Goal: Complete application form: Complete application form

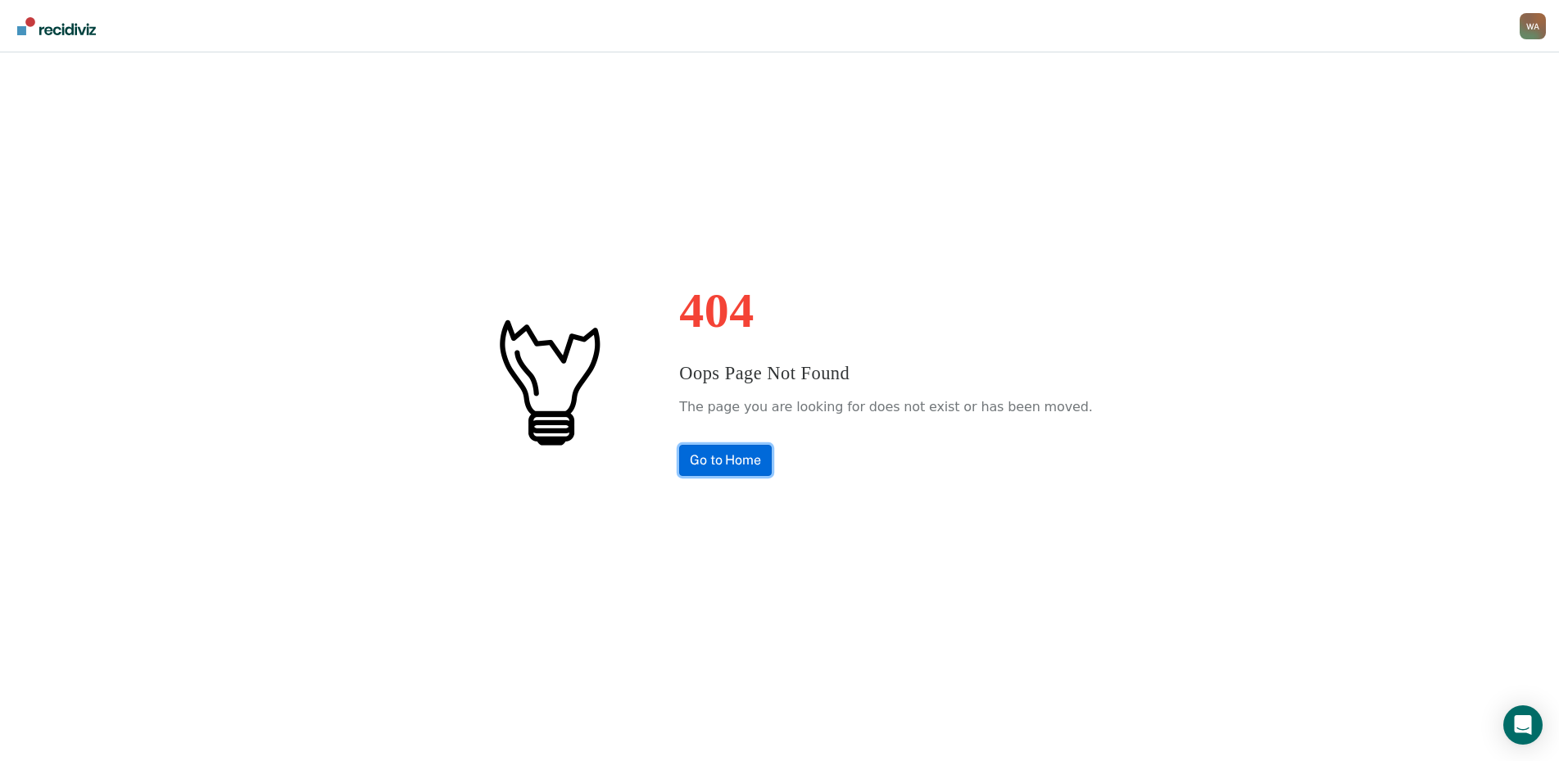
click at [749, 466] on link "Go to Home" at bounding box center [725, 460] width 93 height 31
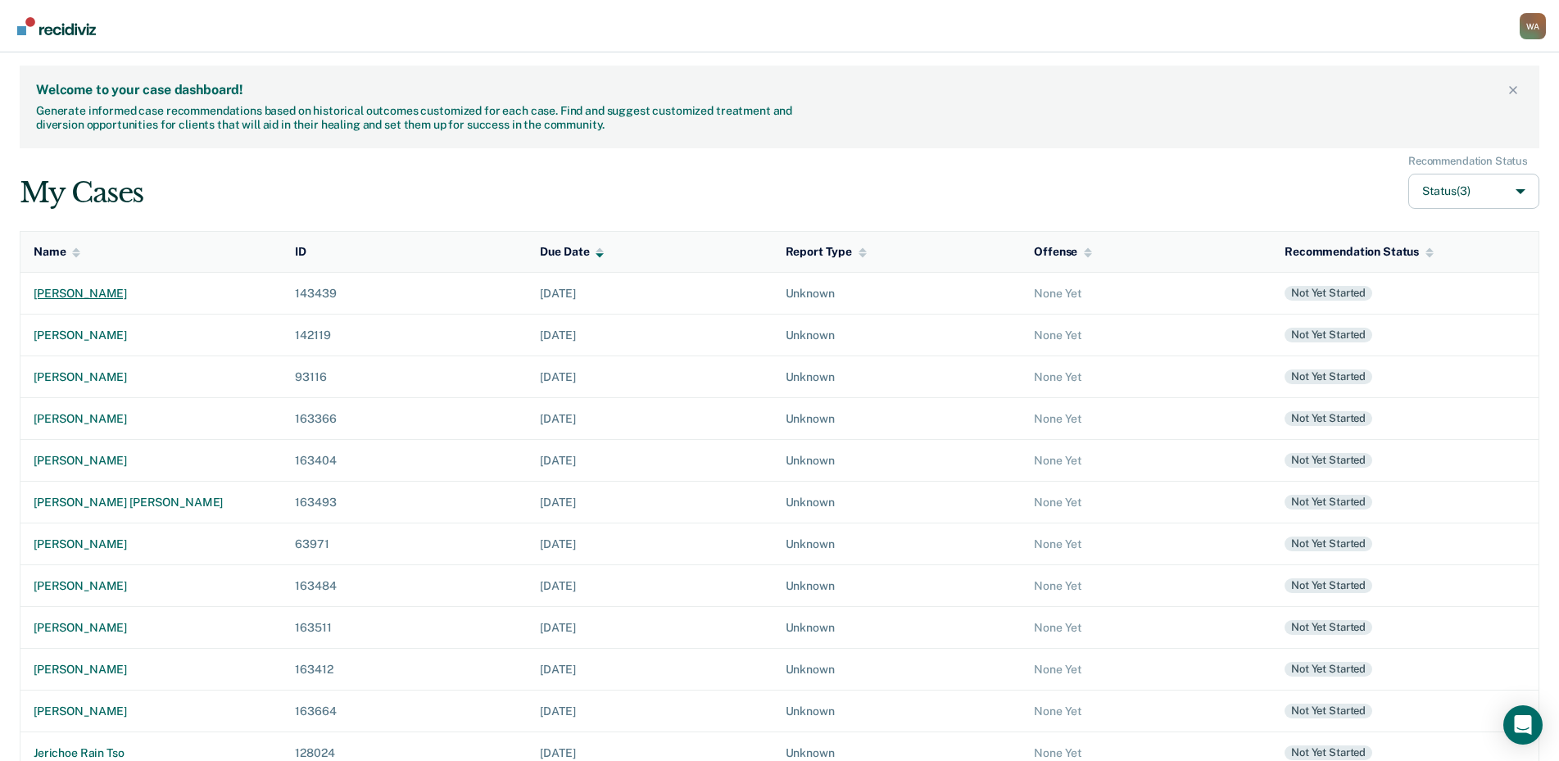
click at [131, 298] on div "[PERSON_NAME]" at bounding box center [151, 294] width 235 height 14
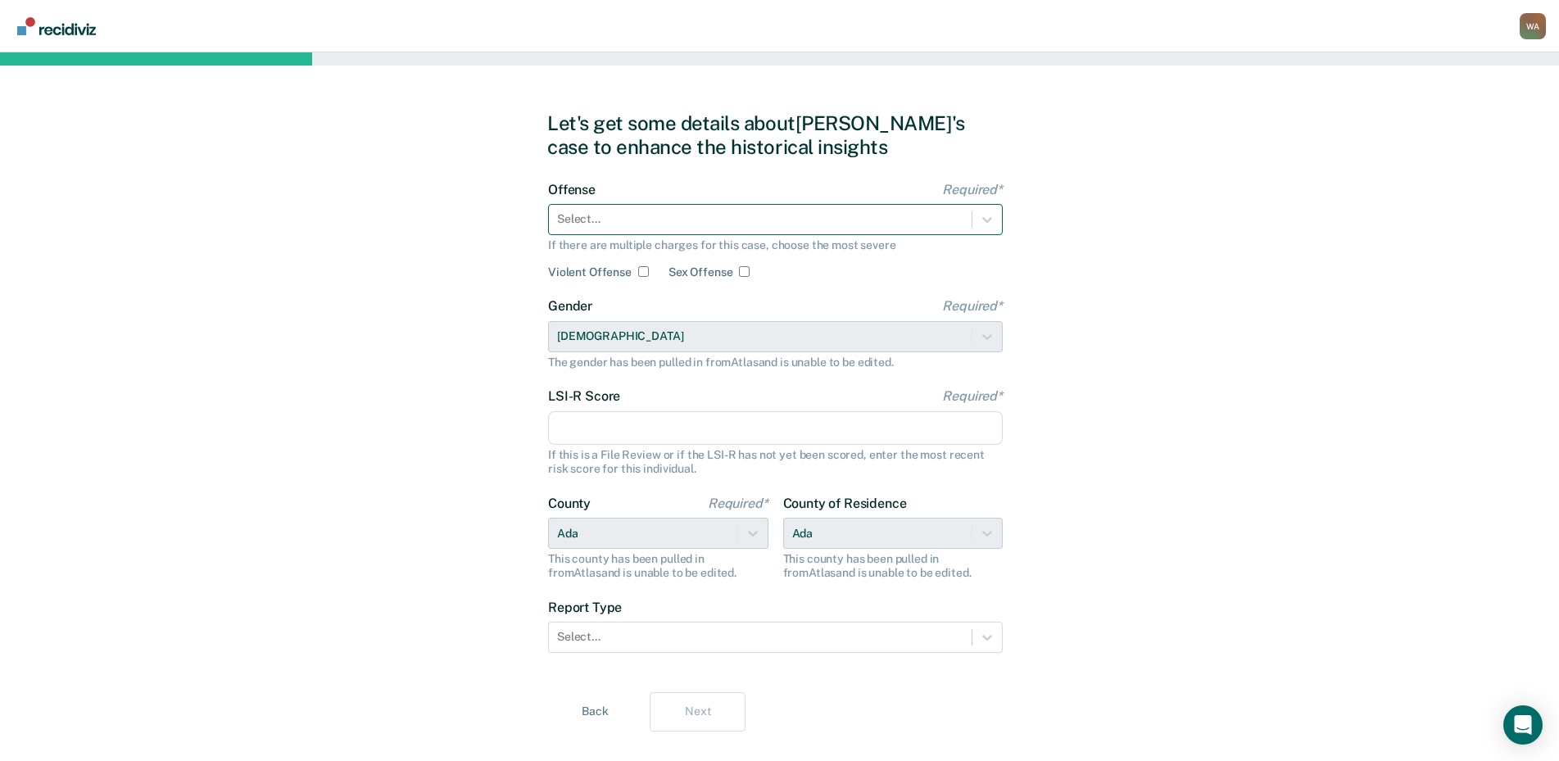
click at [615, 224] on div at bounding box center [760, 219] width 406 height 17
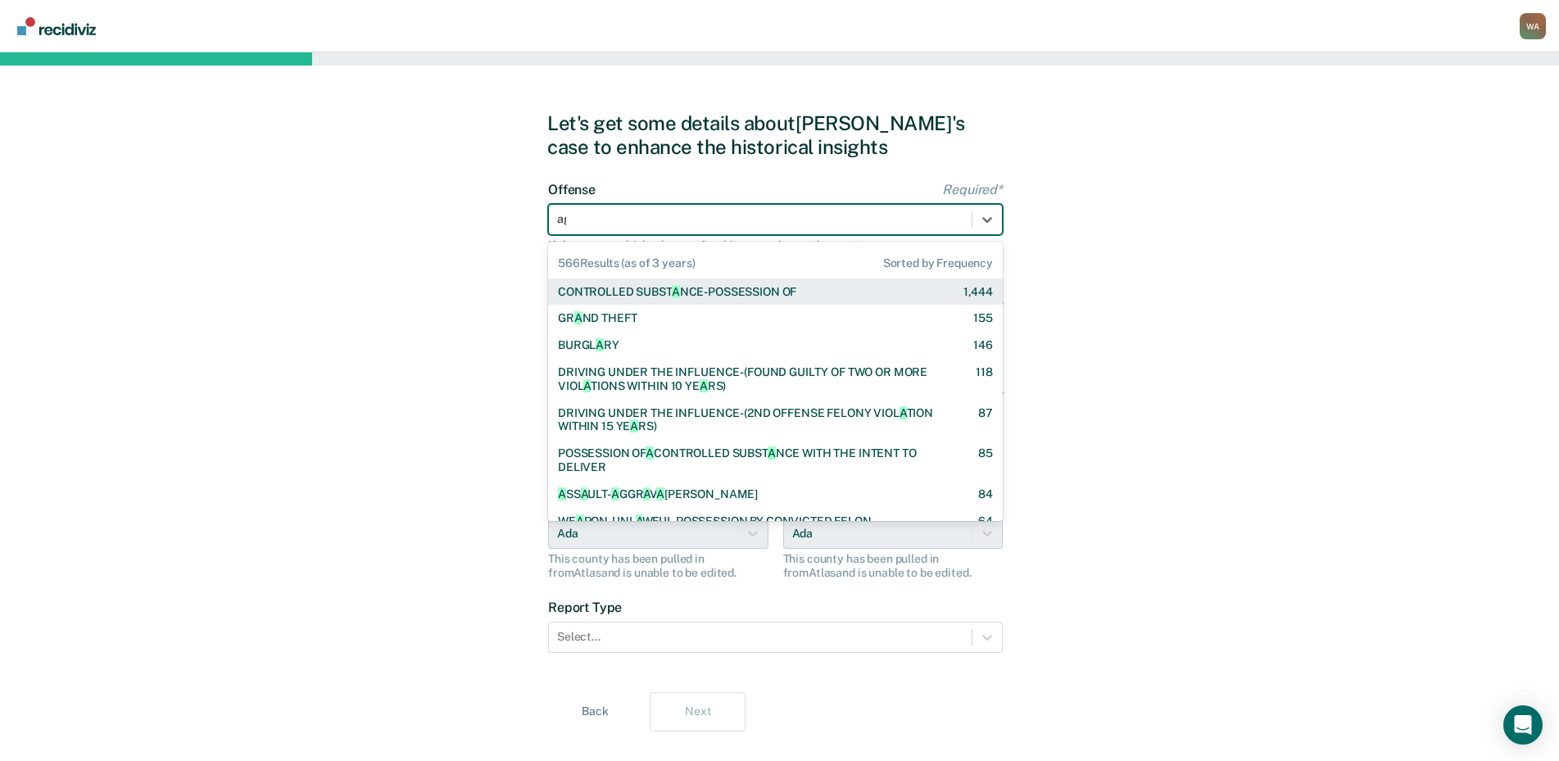
type input "agg"
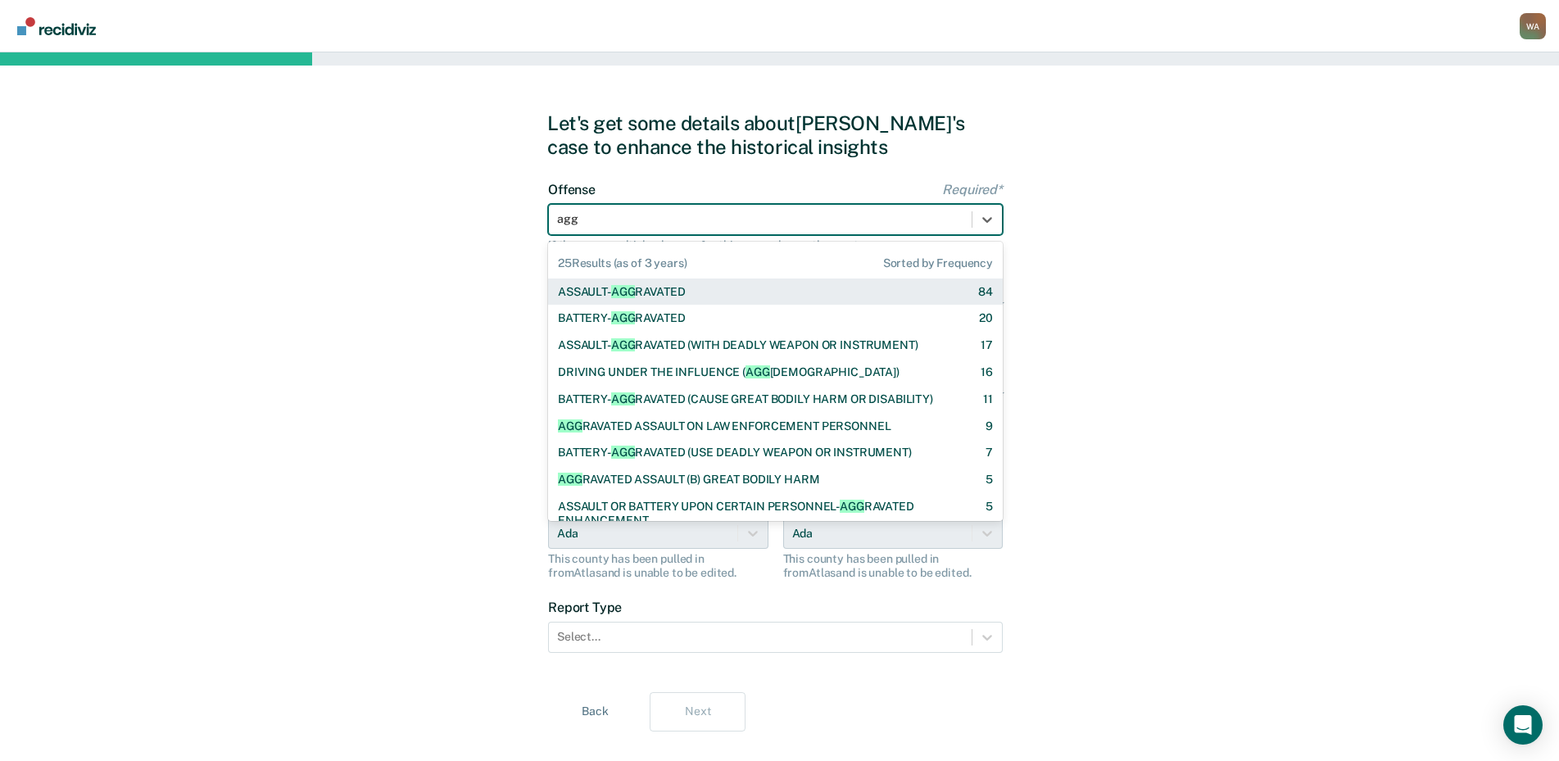
click at [578, 294] on div "ASSAULT- AGG RAVATED" at bounding box center [622, 292] width 128 height 14
checkbox input "true"
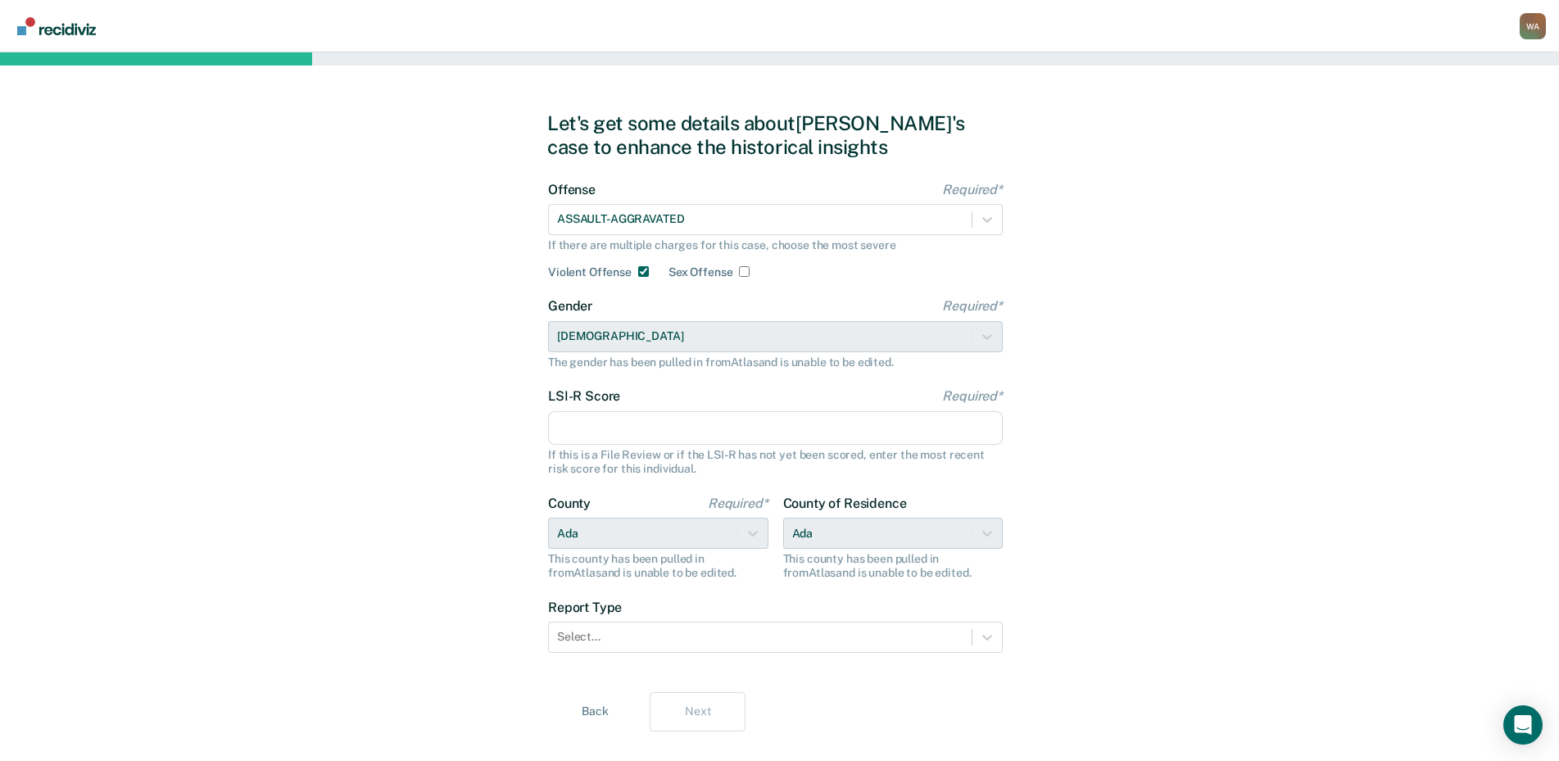
drag, startPoint x: 609, startPoint y: 428, endPoint x: 514, endPoint y: 413, distance: 96.2
click at [609, 428] on input "LSI-R Score Required*" at bounding box center [775, 428] width 455 height 34
click at [623, 420] on input "LSI-R Score Required*" at bounding box center [775, 428] width 455 height 34
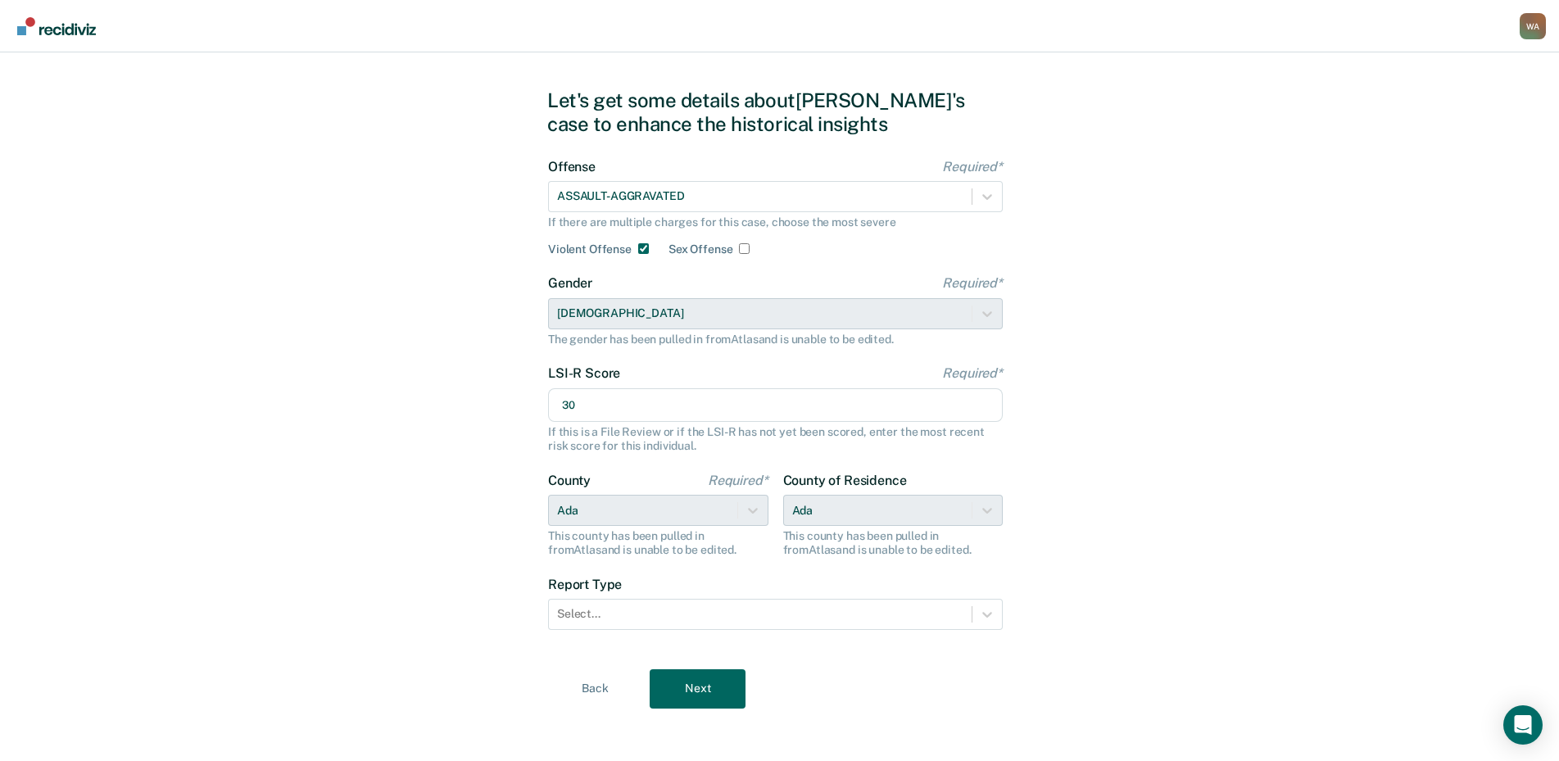
scroll to position [29, 0]
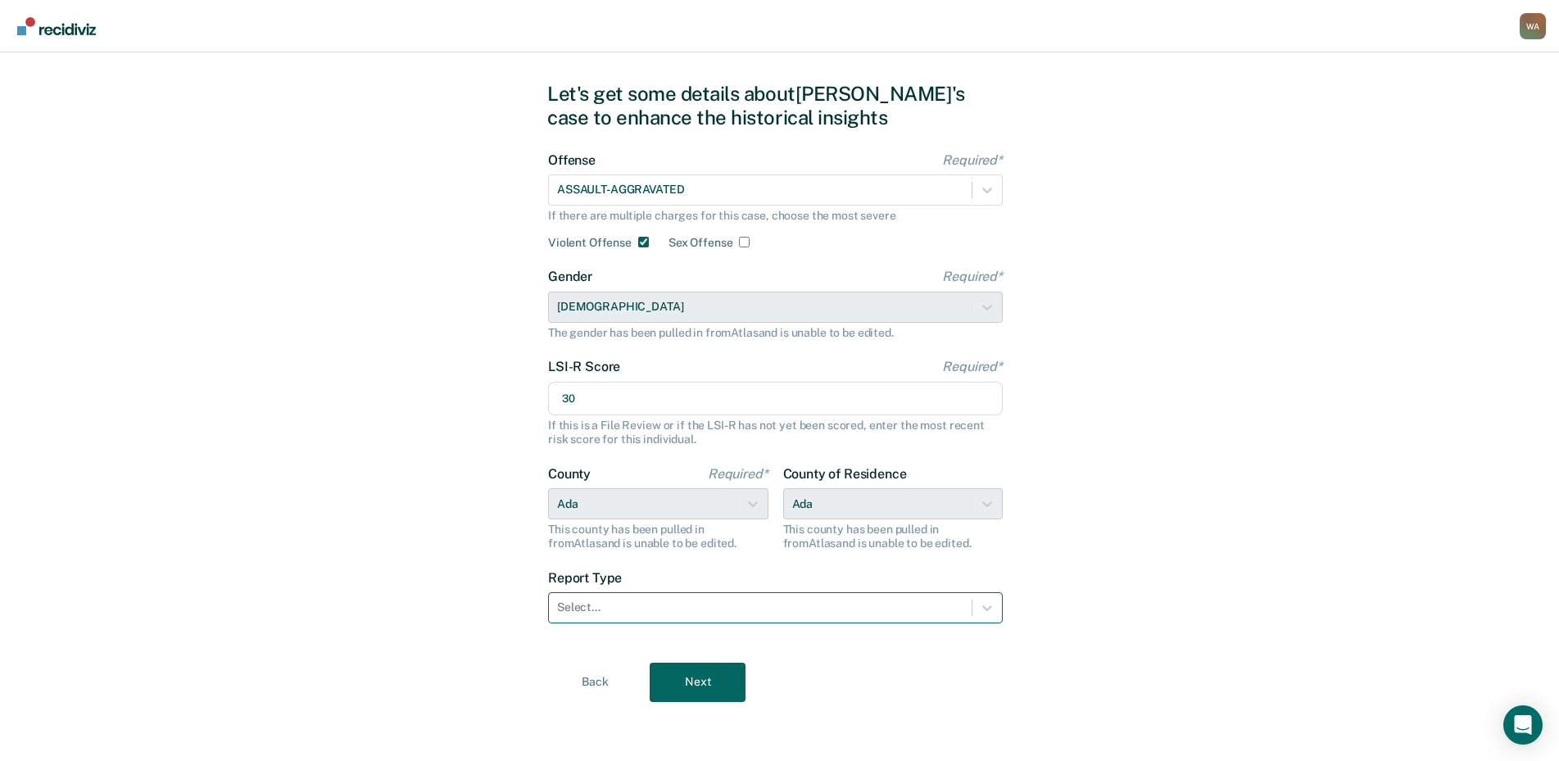
type input "30"
click at [619, 605] on div at bounding box center [760, 607] width 406 height 17
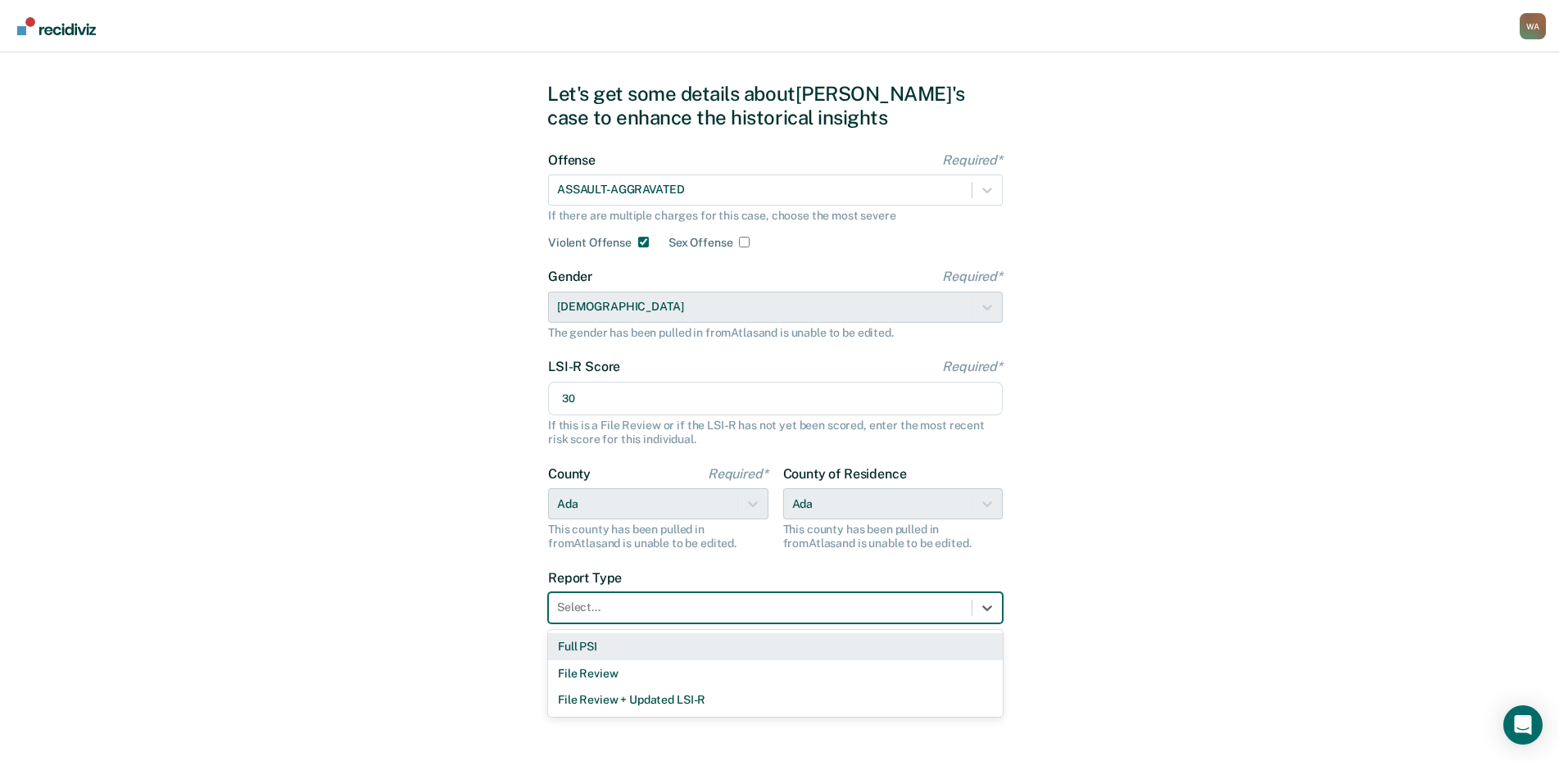
click at [591, 656] on div "Full PSI" at bounding box center [775, 646] width 455 height 27
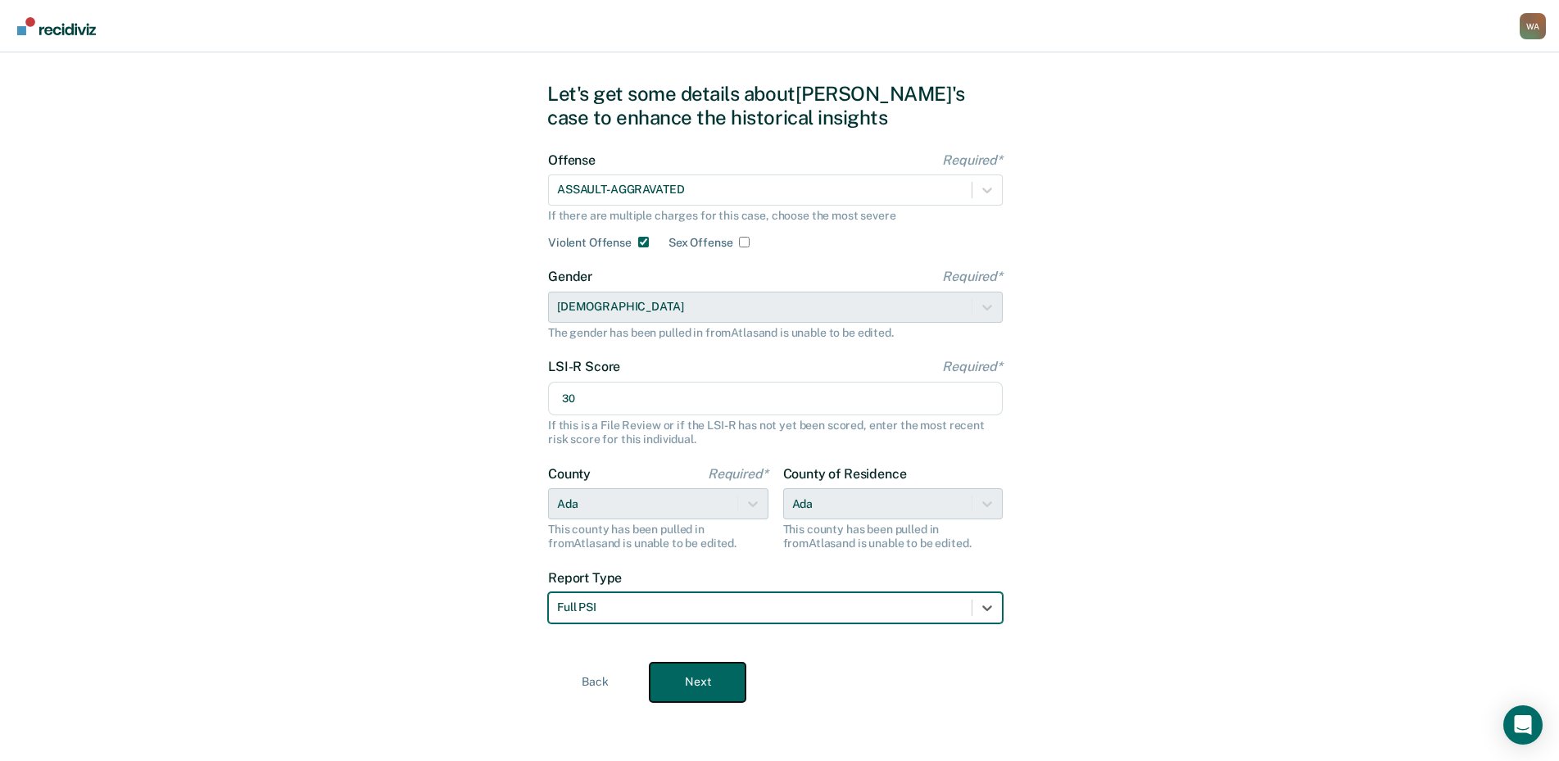
click at [675, 687] on button "Next" at bounding box center [698, 682] width 96 height 39
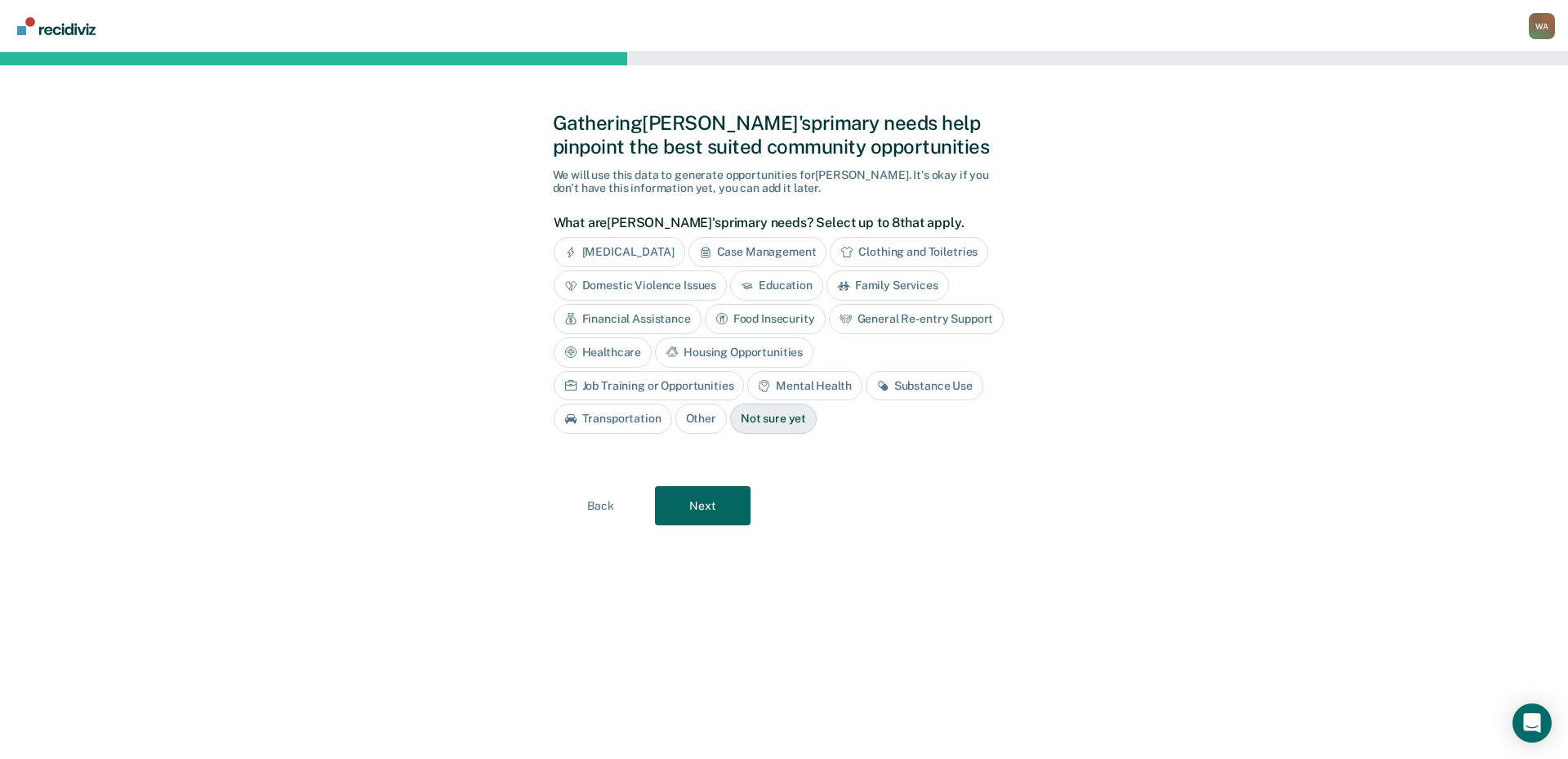
click at [637, 261] on div "[MEDICAL_DATA]" at bounding box center [619, 252] width 132 height 30
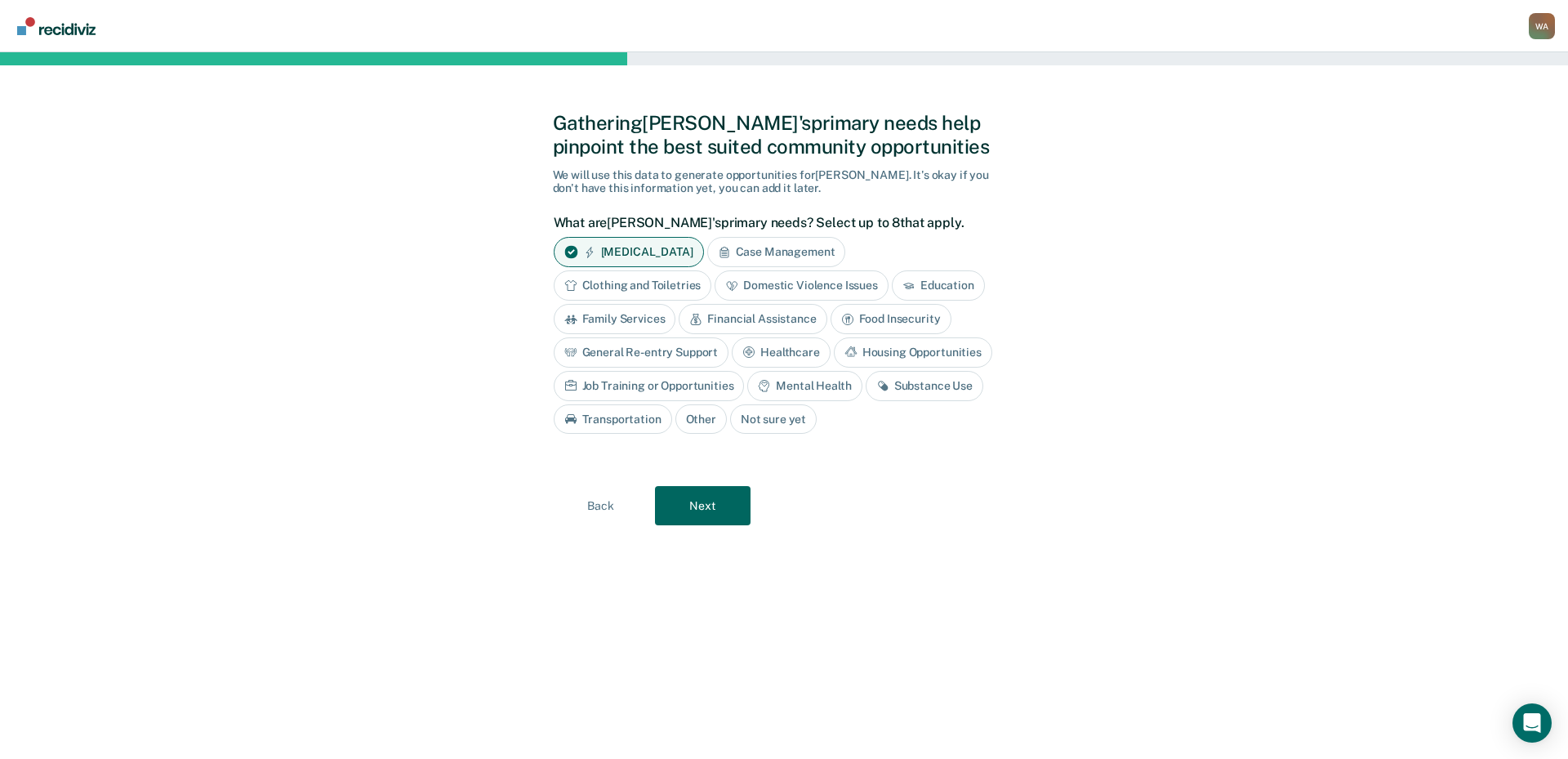
click at [836, 386] on div "Mental Health" at bounding box center [804, 386] width 115 height 30
click at [907, 383] on div "Substance Use" at bounding box center [943, 386] width 118 height 30
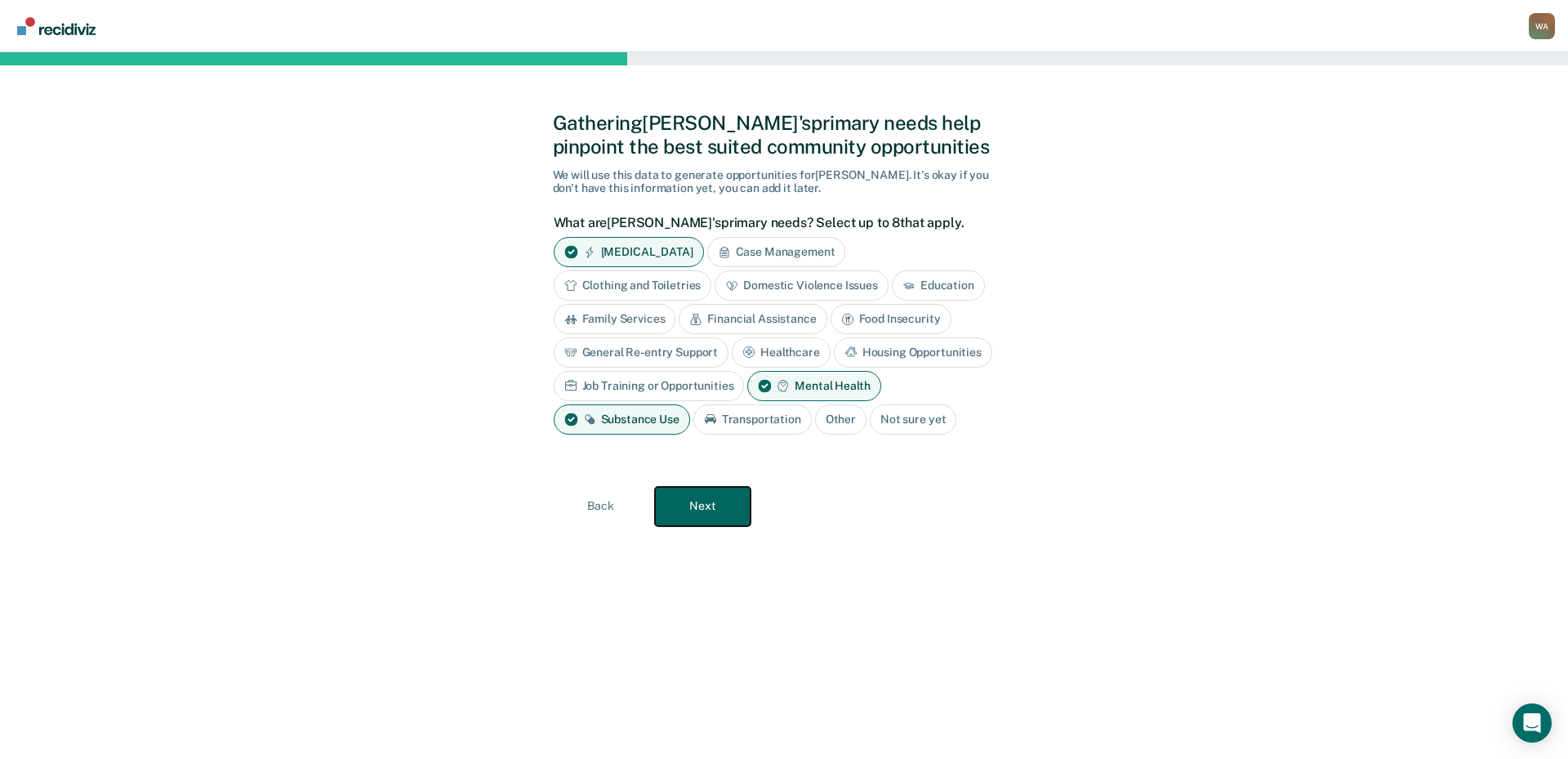
click at [700, 500] on button "Next" at bounding box center [703, 506] width 96 height 39
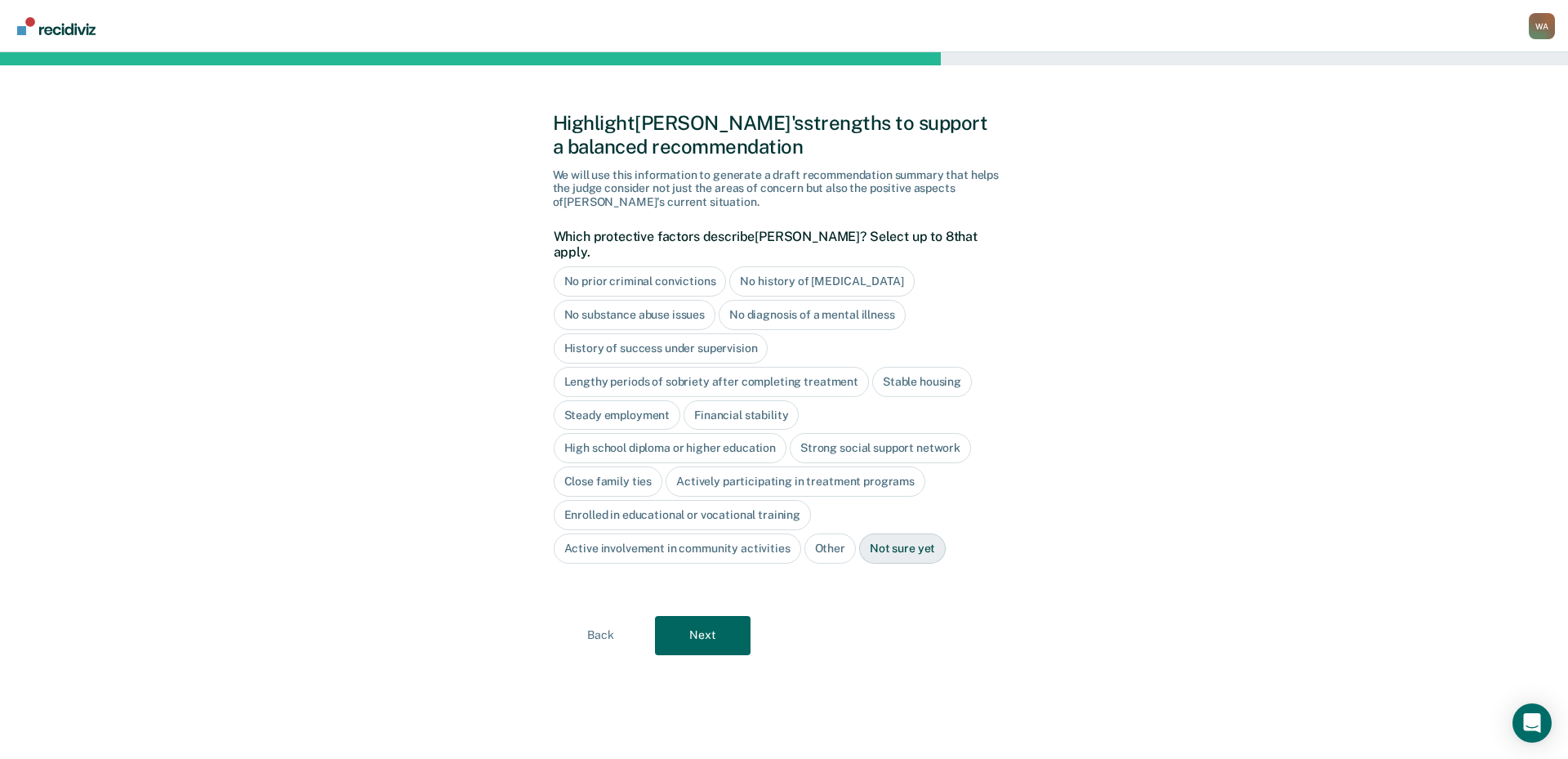
click at [908, 375] on div "Stable housing" at bounding box center [922, 382] width 100 height 30
click at [721, 437] on div "High school diploma or higher education" at bounding box center [670, 449] width 233 height 30
click at [833, 436] on div "Strong social support network" at bounding box center [899, 449] width 181 height 30
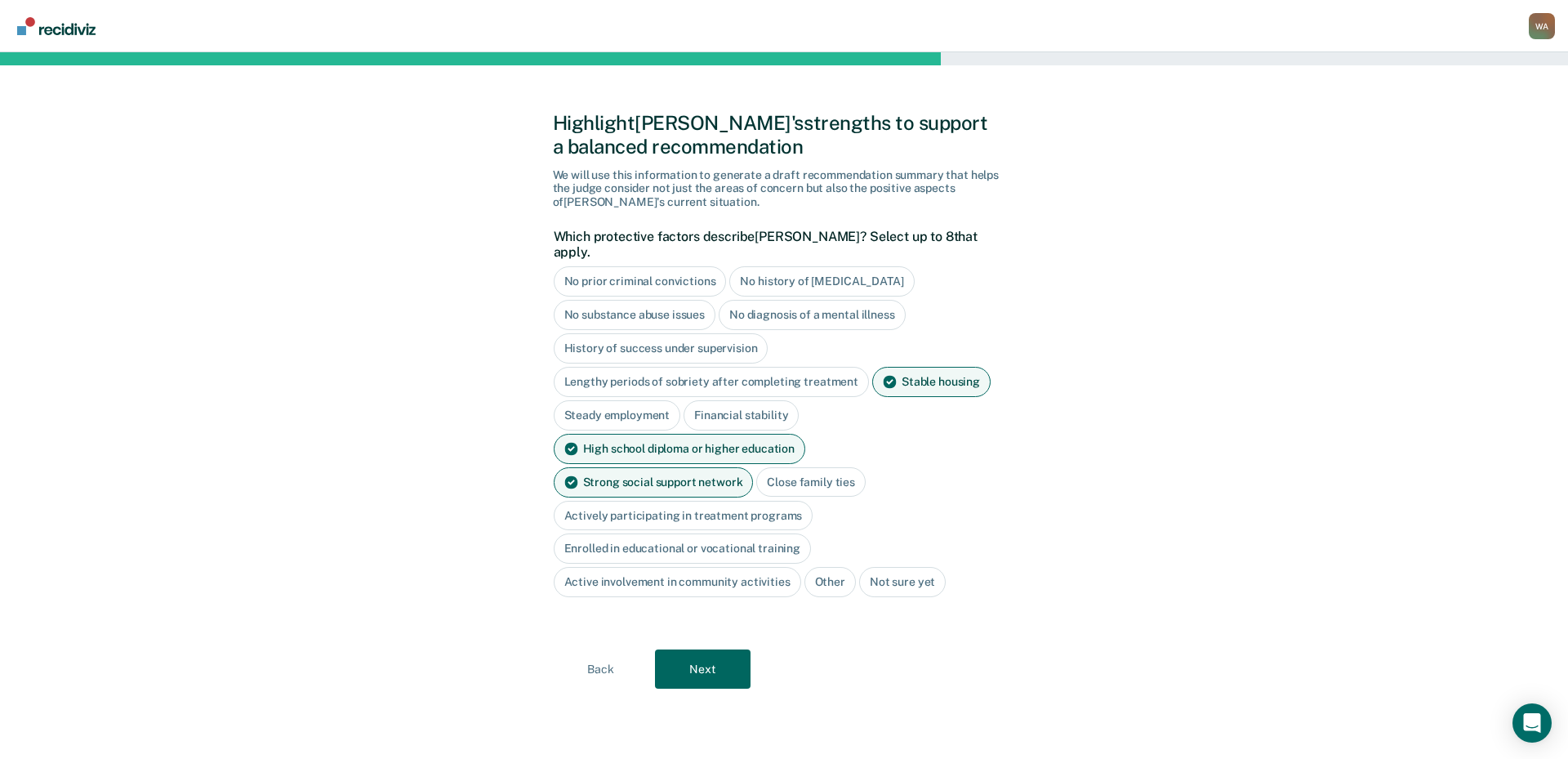
click at [757, 476] on div "Close family ties" at bounding box center [811, 483] width 110 height 30
click at [718, 649] on button "Next" at bounding box center [703, 668] width 96 height 39
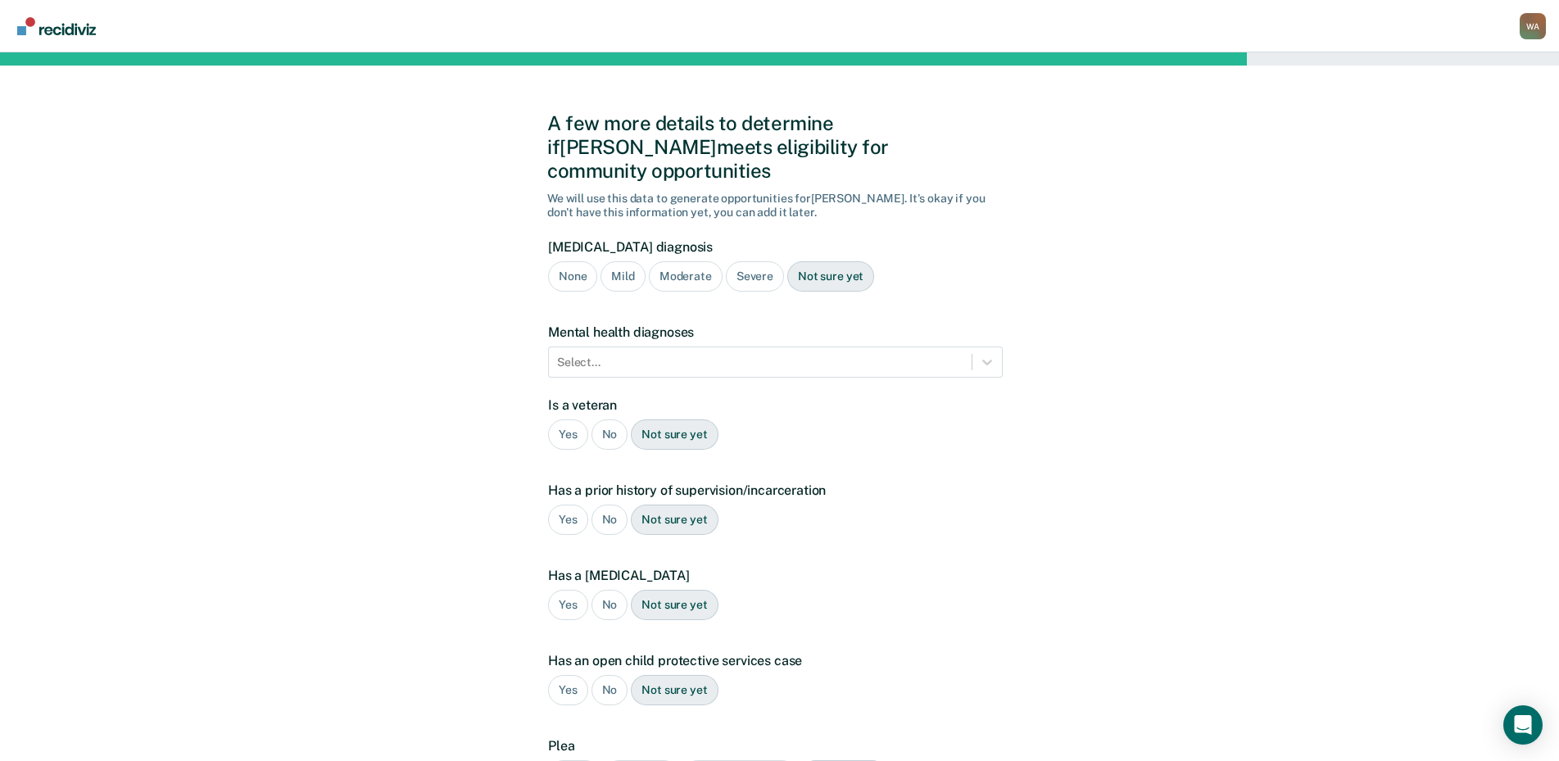
drag, startPoint x: 745, startPoint y: 257, endPoint x: 753, endPoint y: 256, distance: 8.2
click at [745, 261] on div "Severe" at bounding box center [755, 276] width 58 height 30
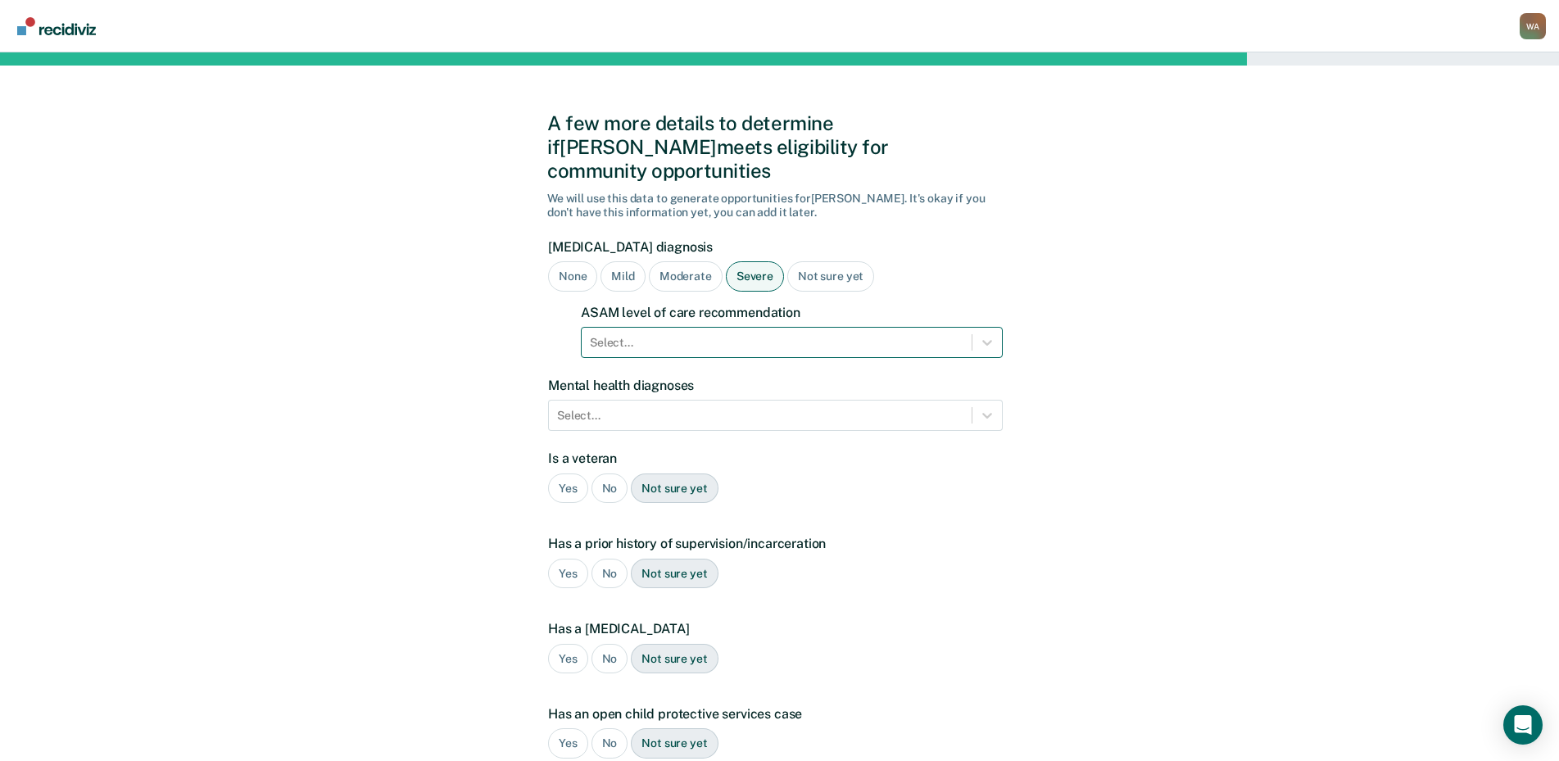
click at [694, 334] on div at bounding box center [777, 342] width 374 height 17
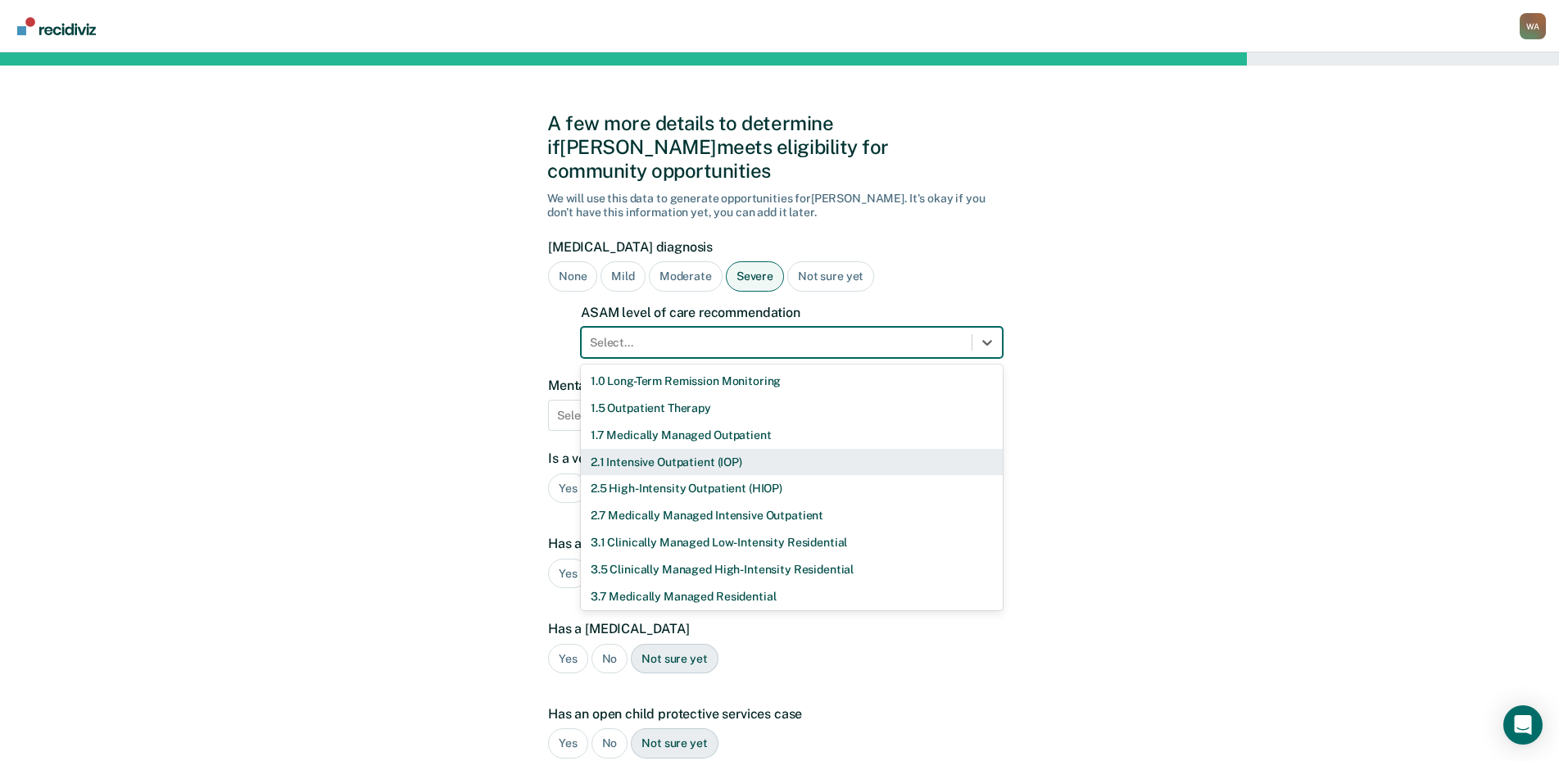
click at [670, 449] on div "2.1 Intensive Outpatient (IOP)" at bounding box center [792, 462] width 422 height 27
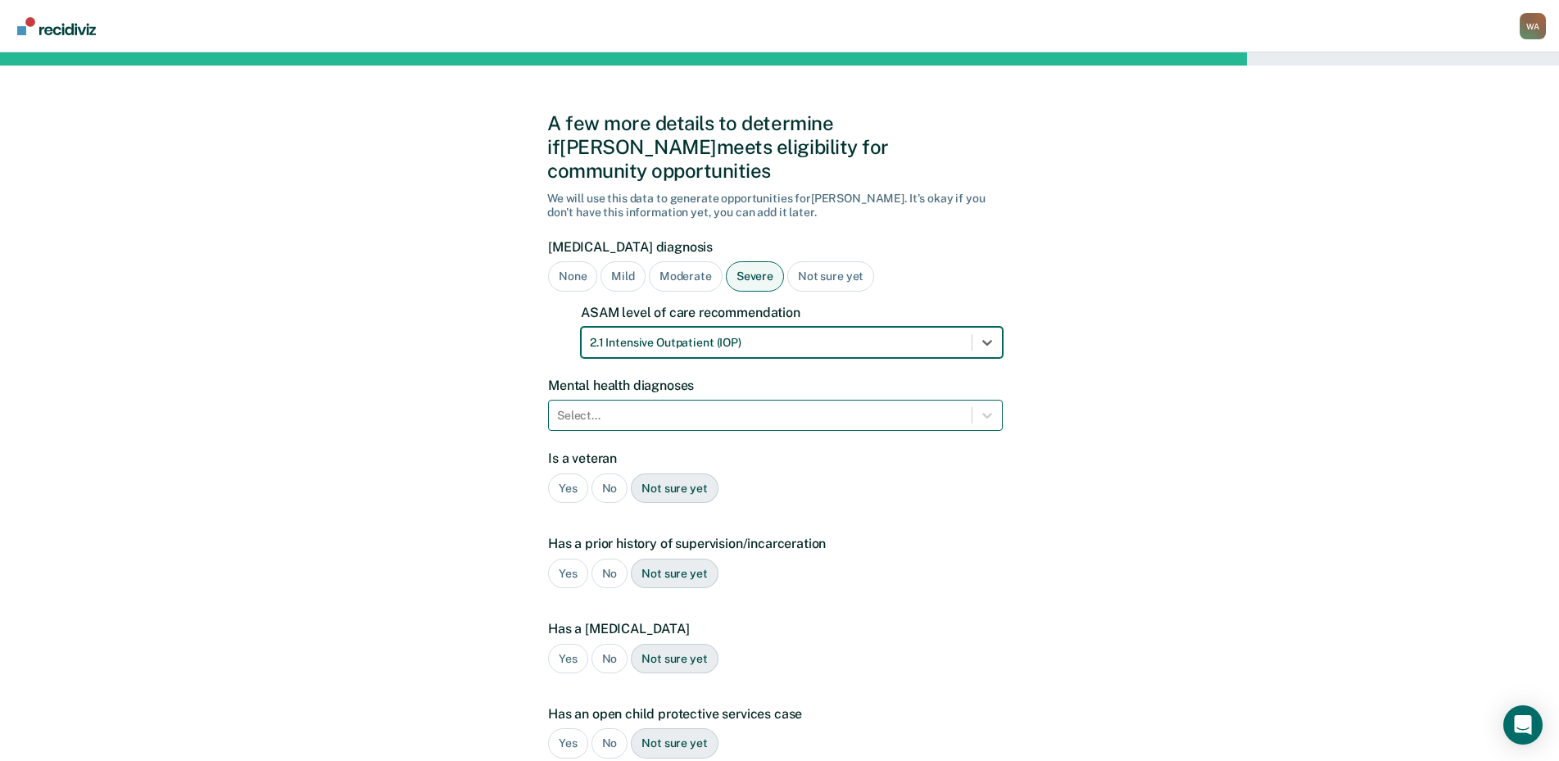
click at [646, 407] on div at bounding box center [760, 415] width 406 height 17
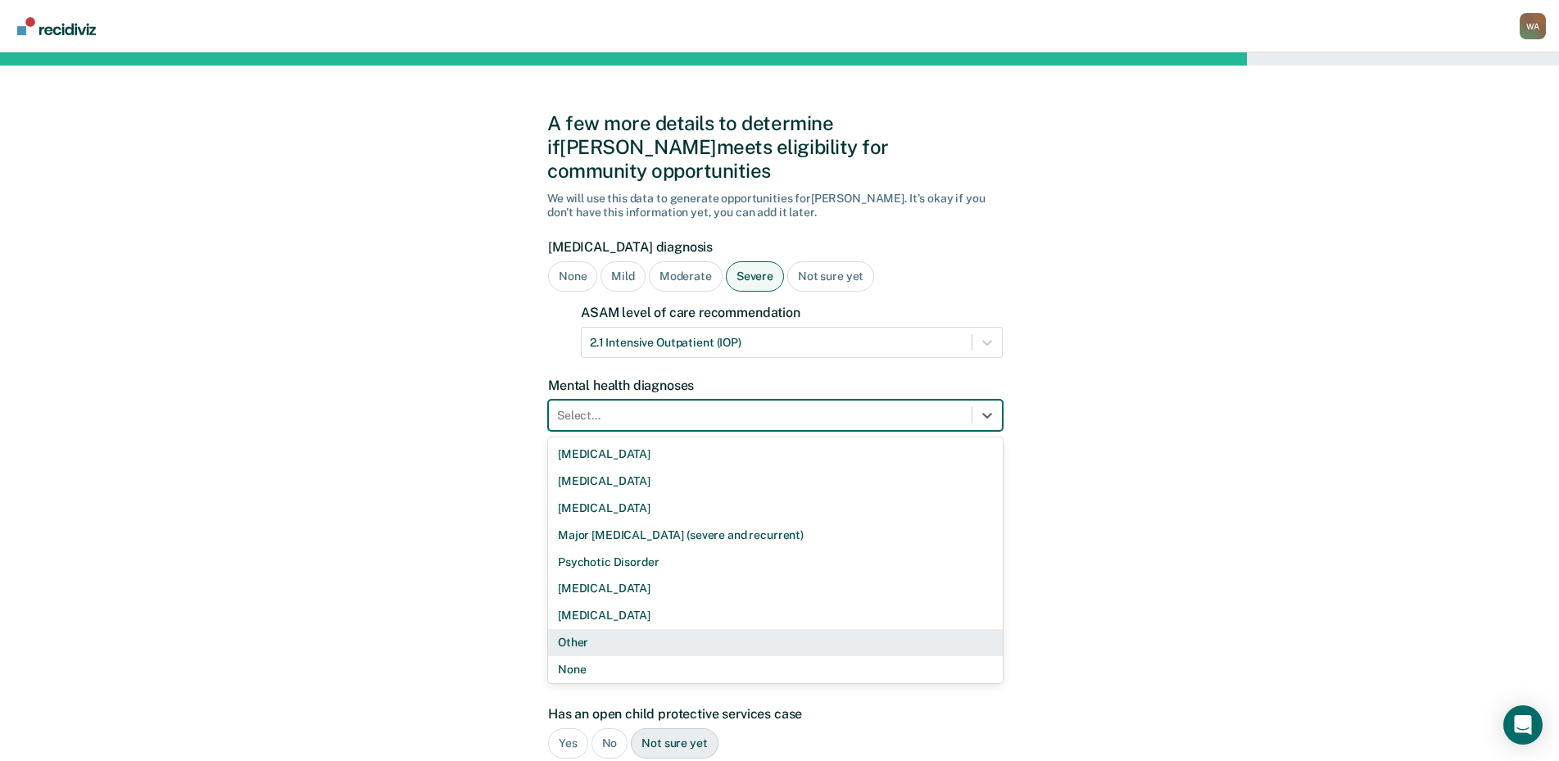
click at [636, 629] on div "Other" at bounding box center [775, 642] width 455 height 27
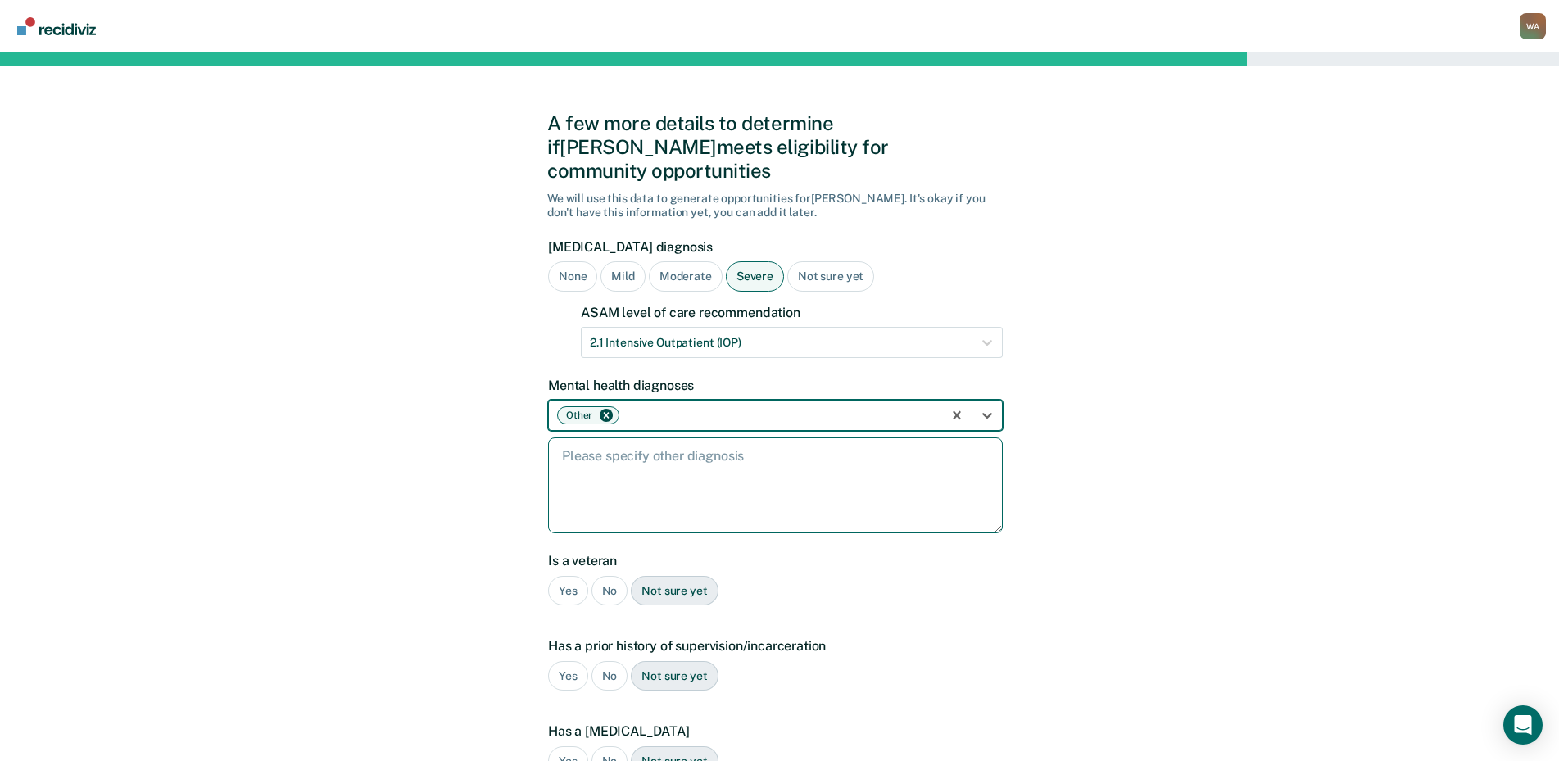
click at [659, 466] on textarea at bounding box center [775, 485] width 455 height 96
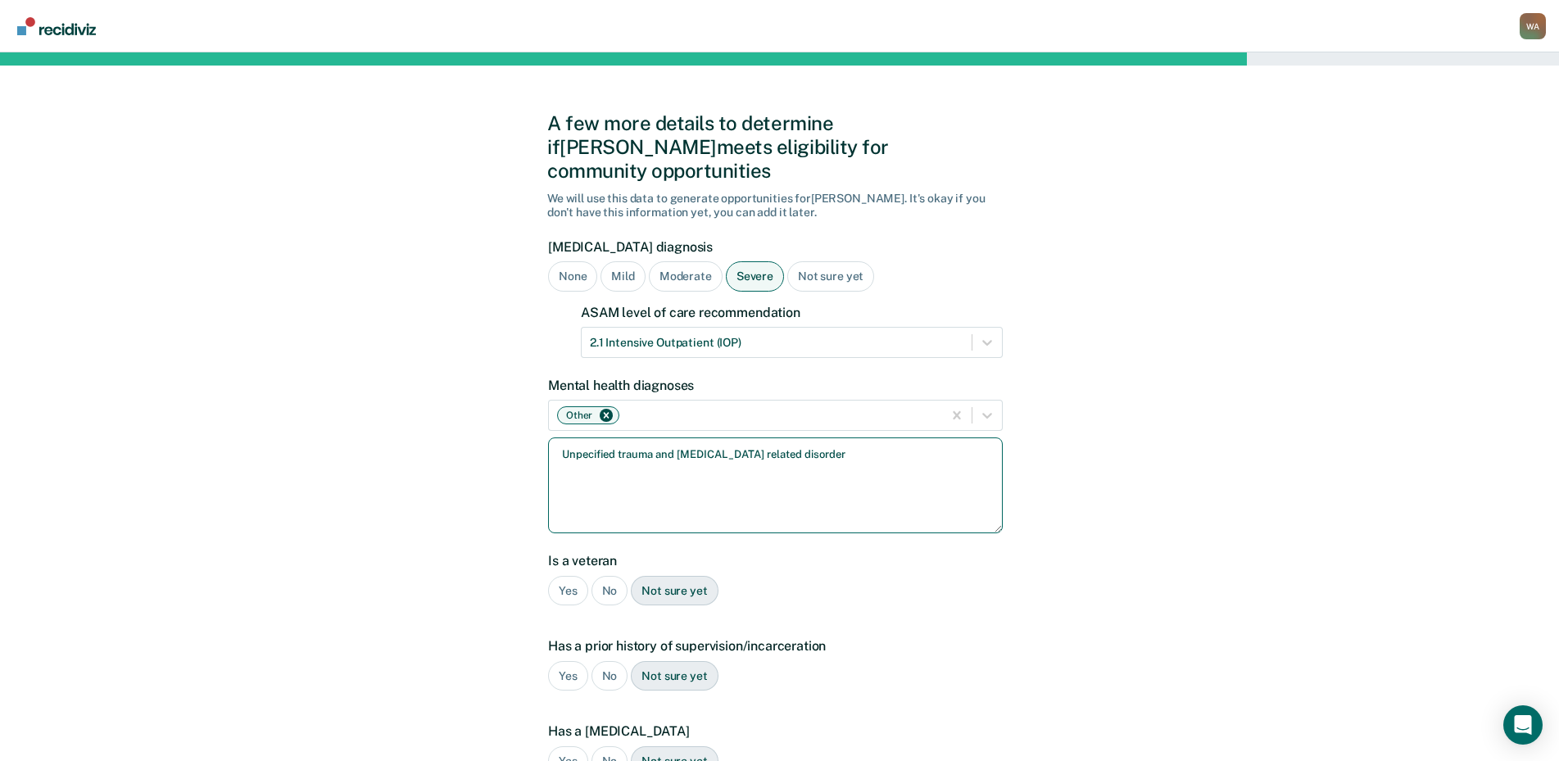
click at [575, 437] on textarea "Unpecified trauma and [MEDICAL_DATA] related disorder" at bounding box center [775, 485] width 455 height 96
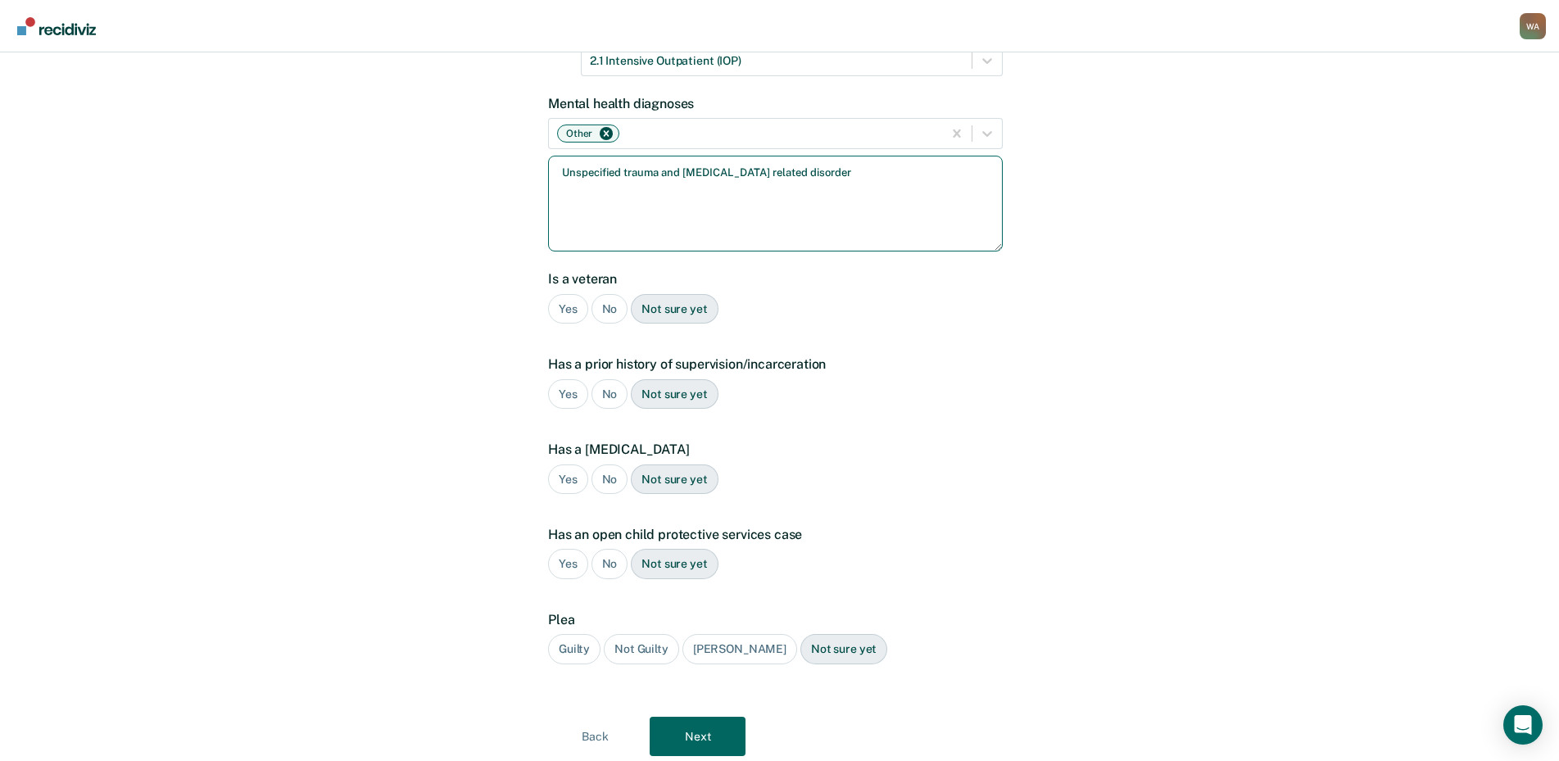
scroll to position [312, 0]
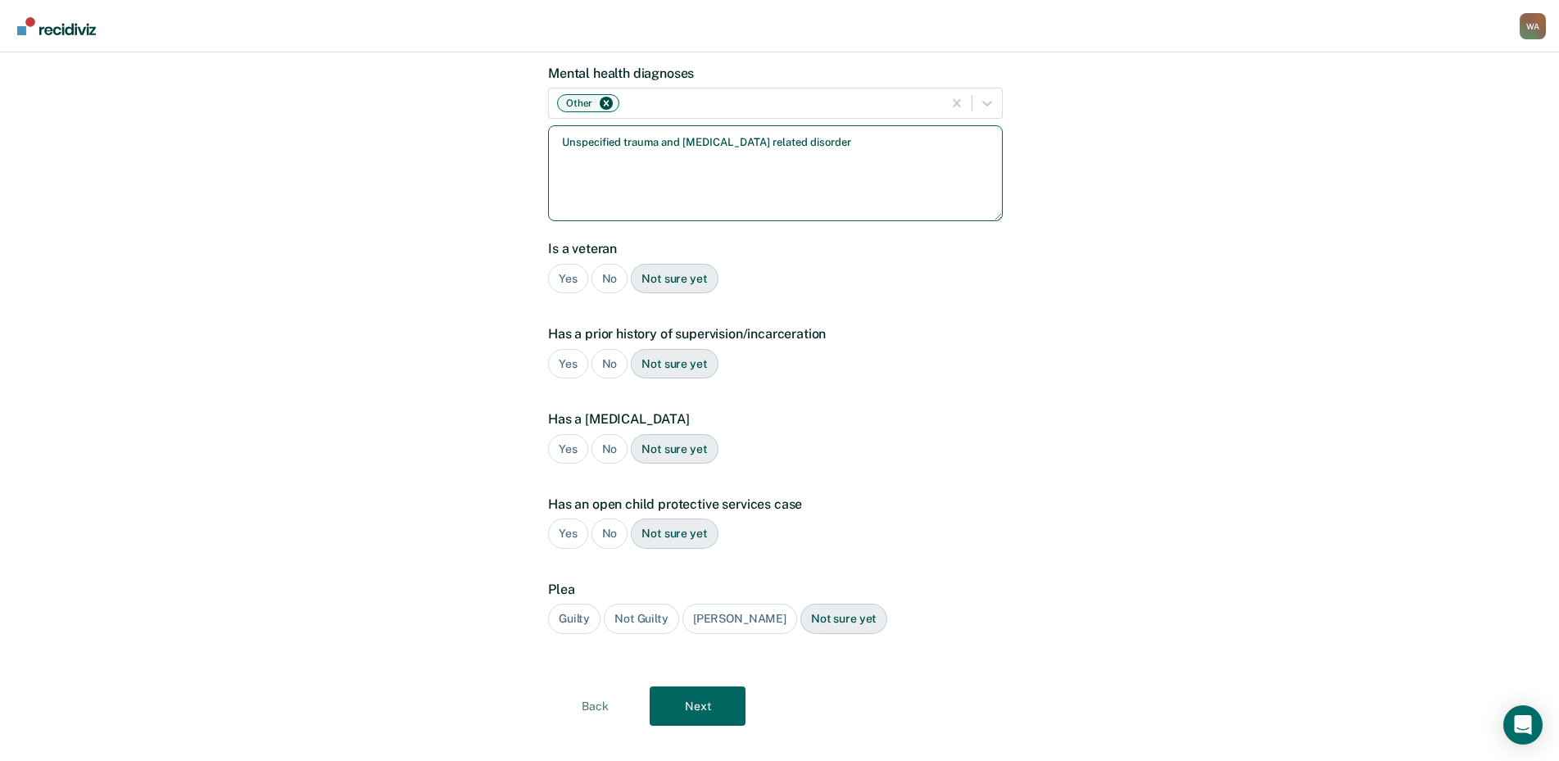
type textarea "Unspecified trauma and [MEDICAL_DATA] related disorder"
click at [613, 264] on div "No" at bounding box center [609, 279] width 37 height 30
click at [568, 349] on div "Yes" at bounding box center [568, 364] width 40 height 30
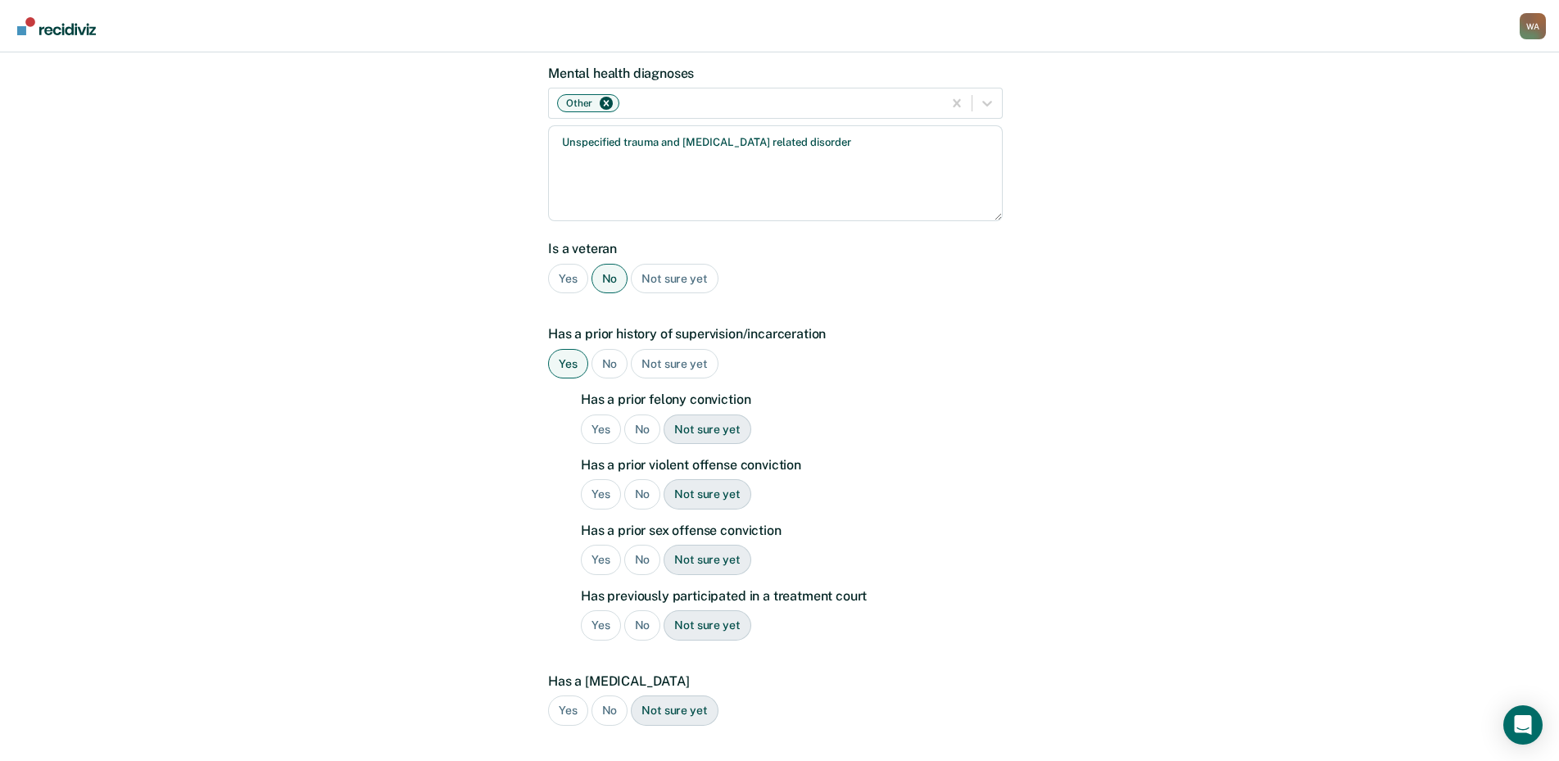
click at [600, 415] on div "Yes" at bounding box center [601, 430] width 40 height 30
click at [600, 479] on div "Yes" at bounding box center [601, 494] width 40 height 30
click at [641, 545] on div "No" at bounding box center [642, 560] width 37 height 30
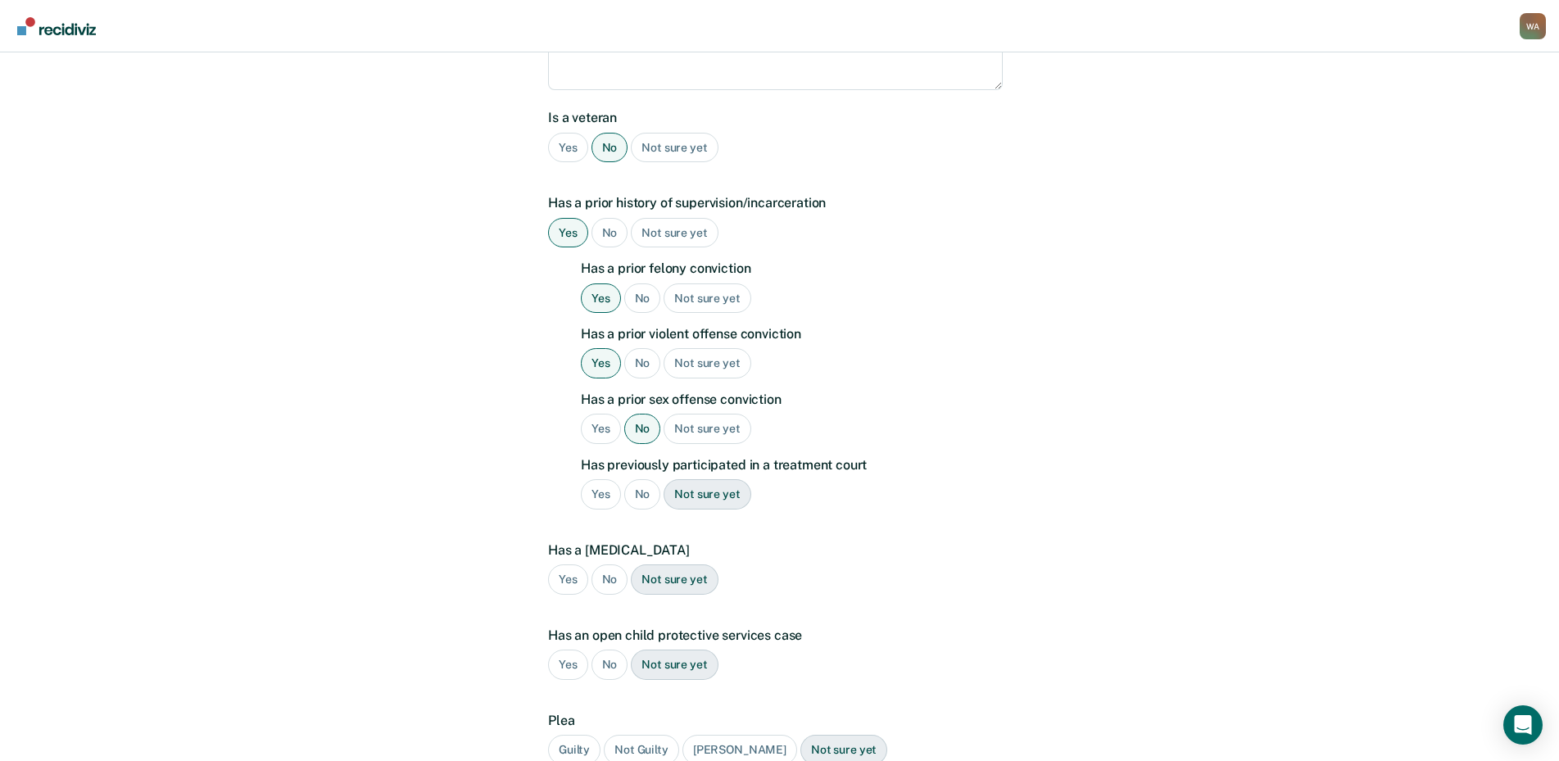
scroll to position [476, 0]
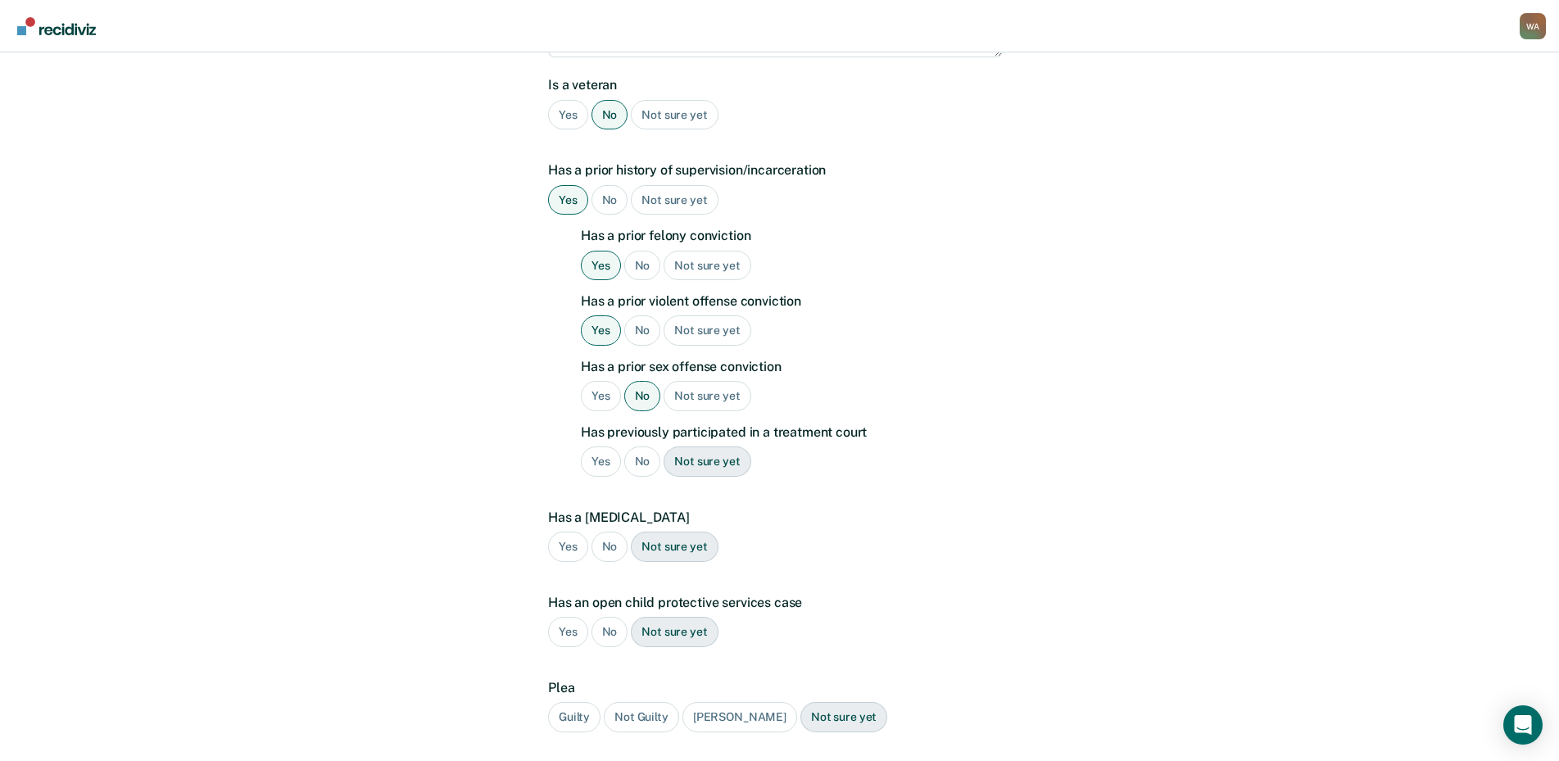
click at [639, 446] on div "No" at bounding box center [642, 461] width 37 height 30
click at [602, 532] on div "No" at bounding box center [609, 547] width 37 height 30
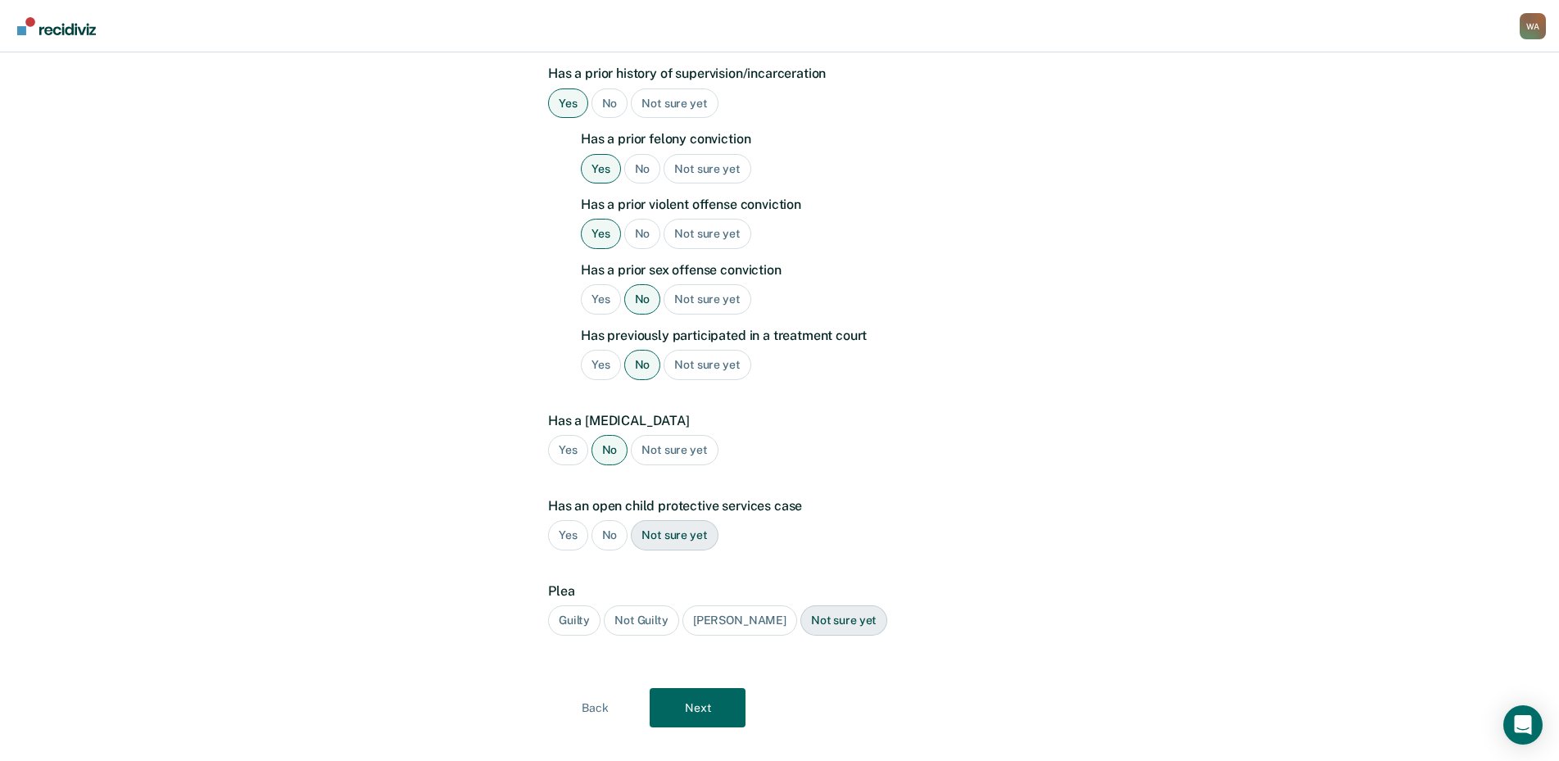
scroll to position [574, 0]
click at [609, 519] on div "No" at bounding box center [609, 534] width 37 height 30
click at [581, 604] on div "Guilty" at bounding box center [574, 619] width 52 height 30
click at [693, 687] on button "Next" at bounding box center [698, 706] width 96 height 39
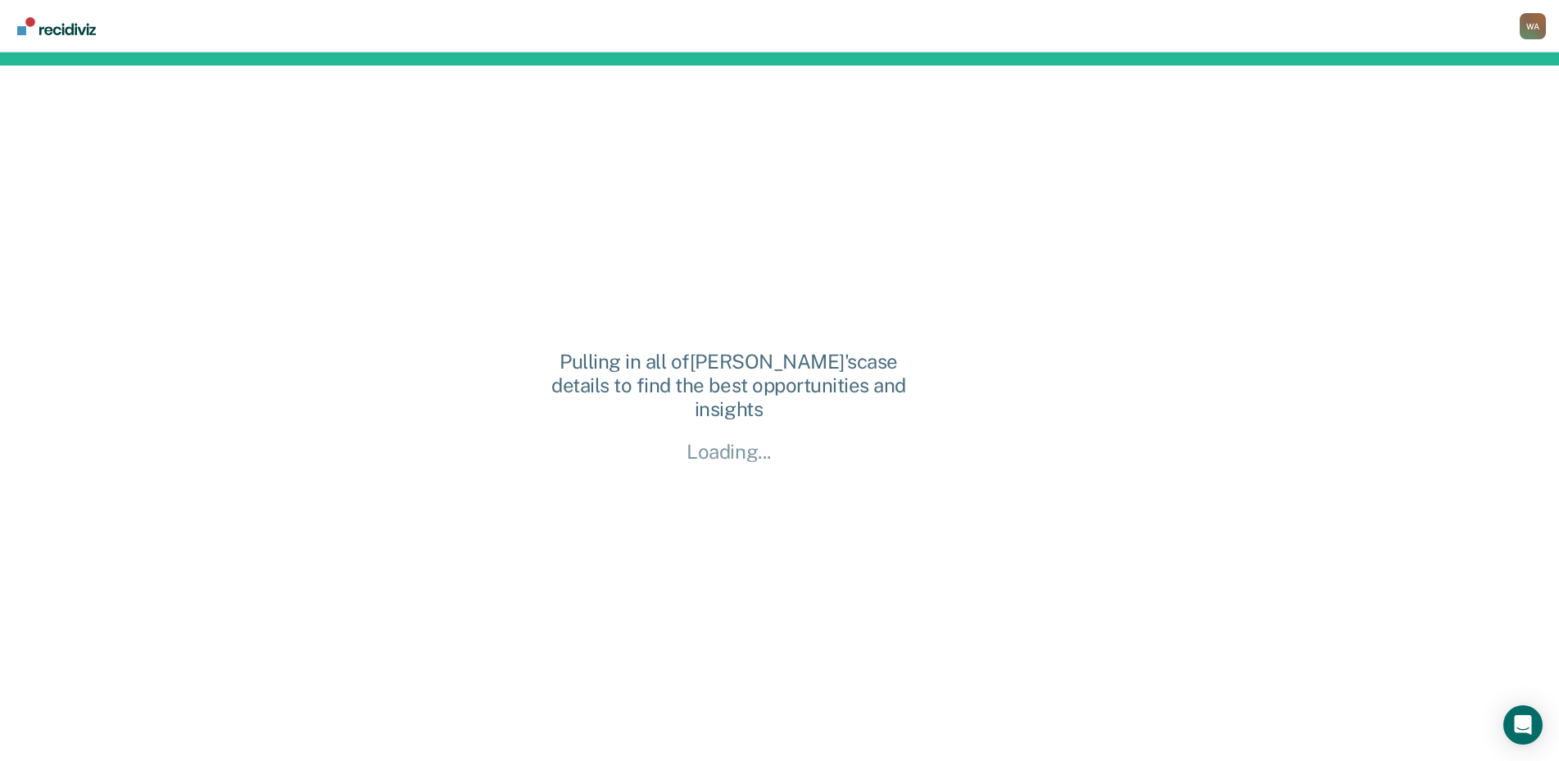
scroll to position [0, 0]
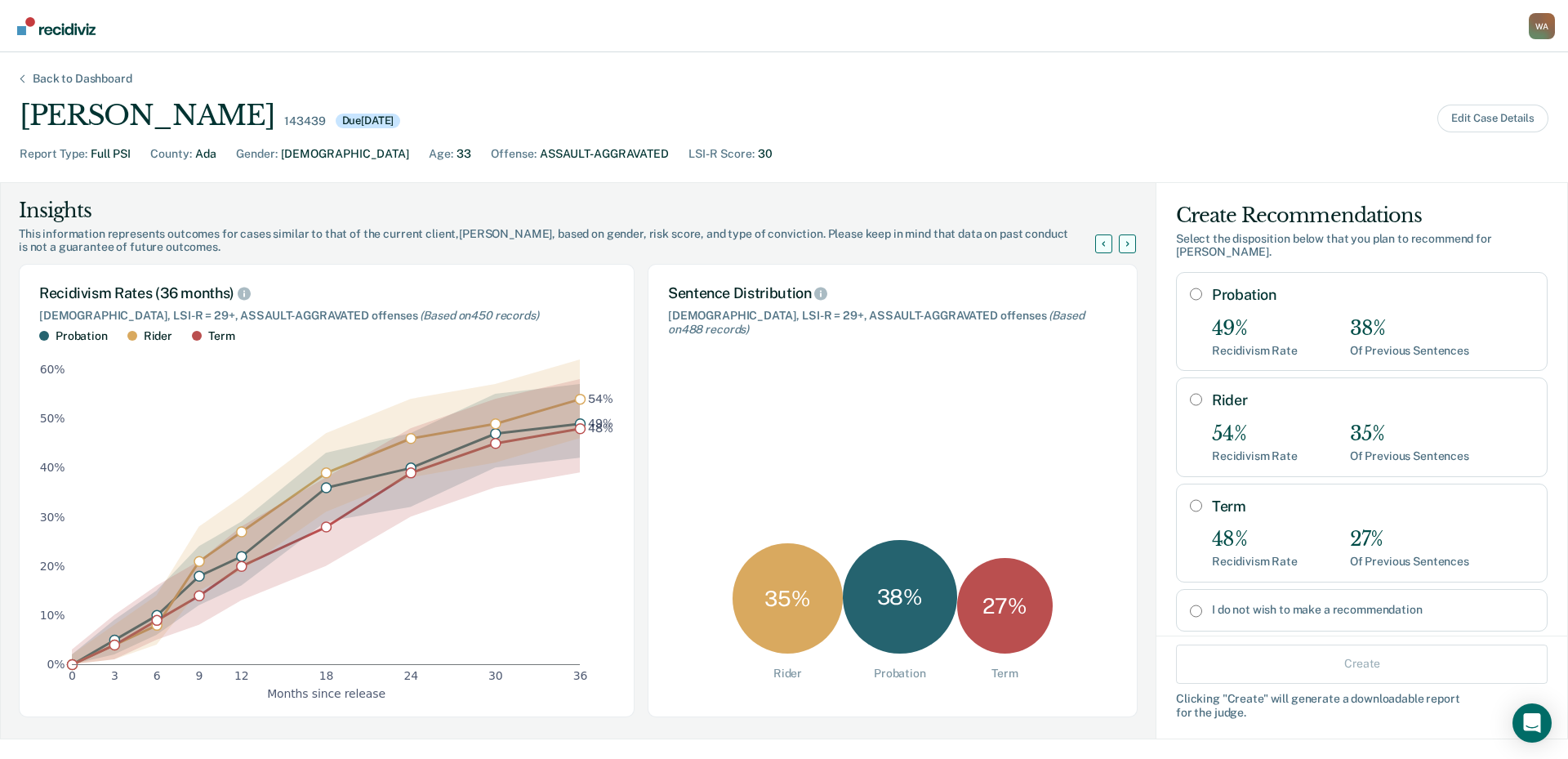
click at [1190, 500] on input "Term" at bounding box center [1196, 506] width 12 height 13
radio input "true"
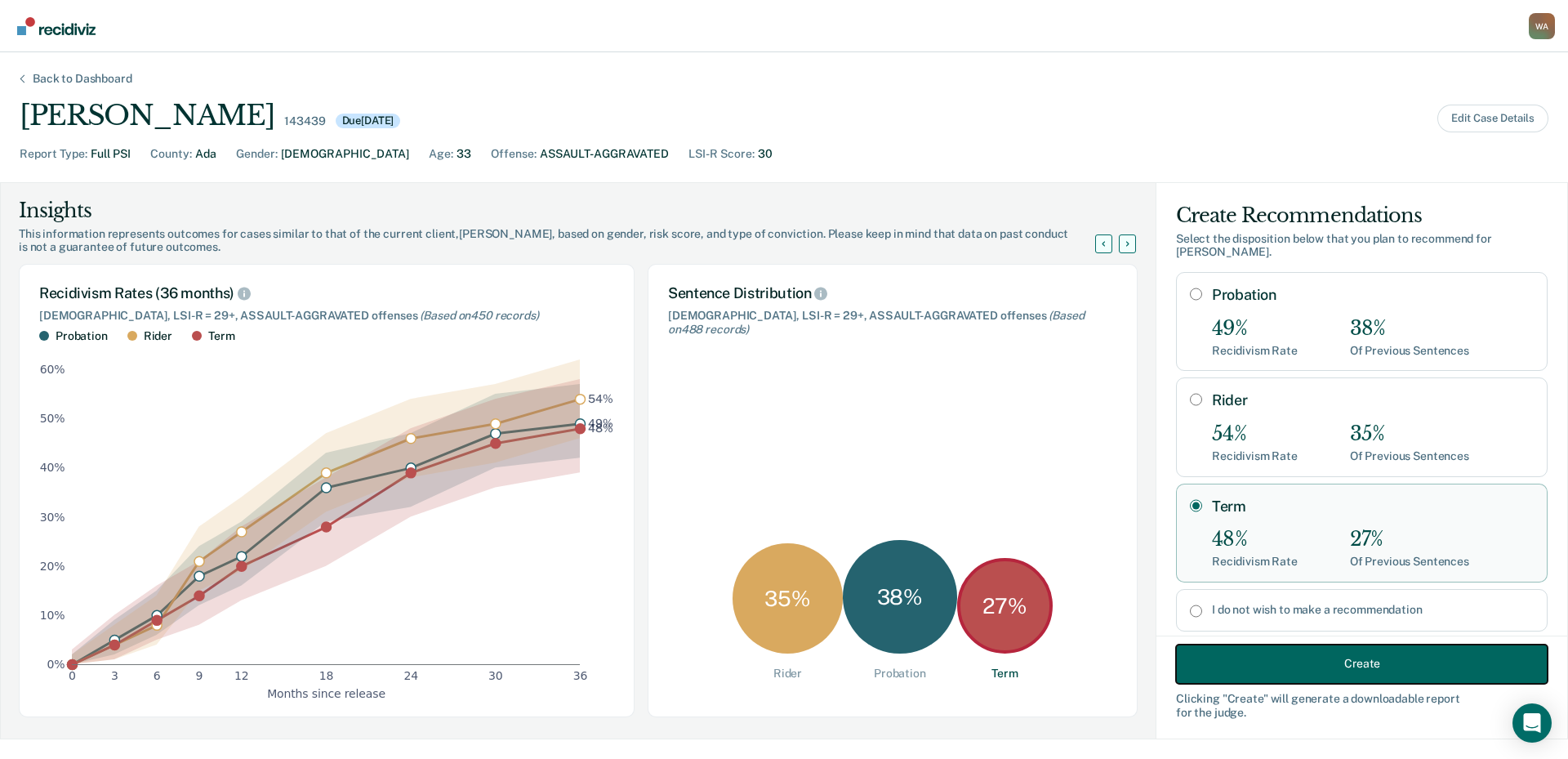
click at [1201, 664] on button "Create" at bounding box center [1362, 663] width 372 height 39
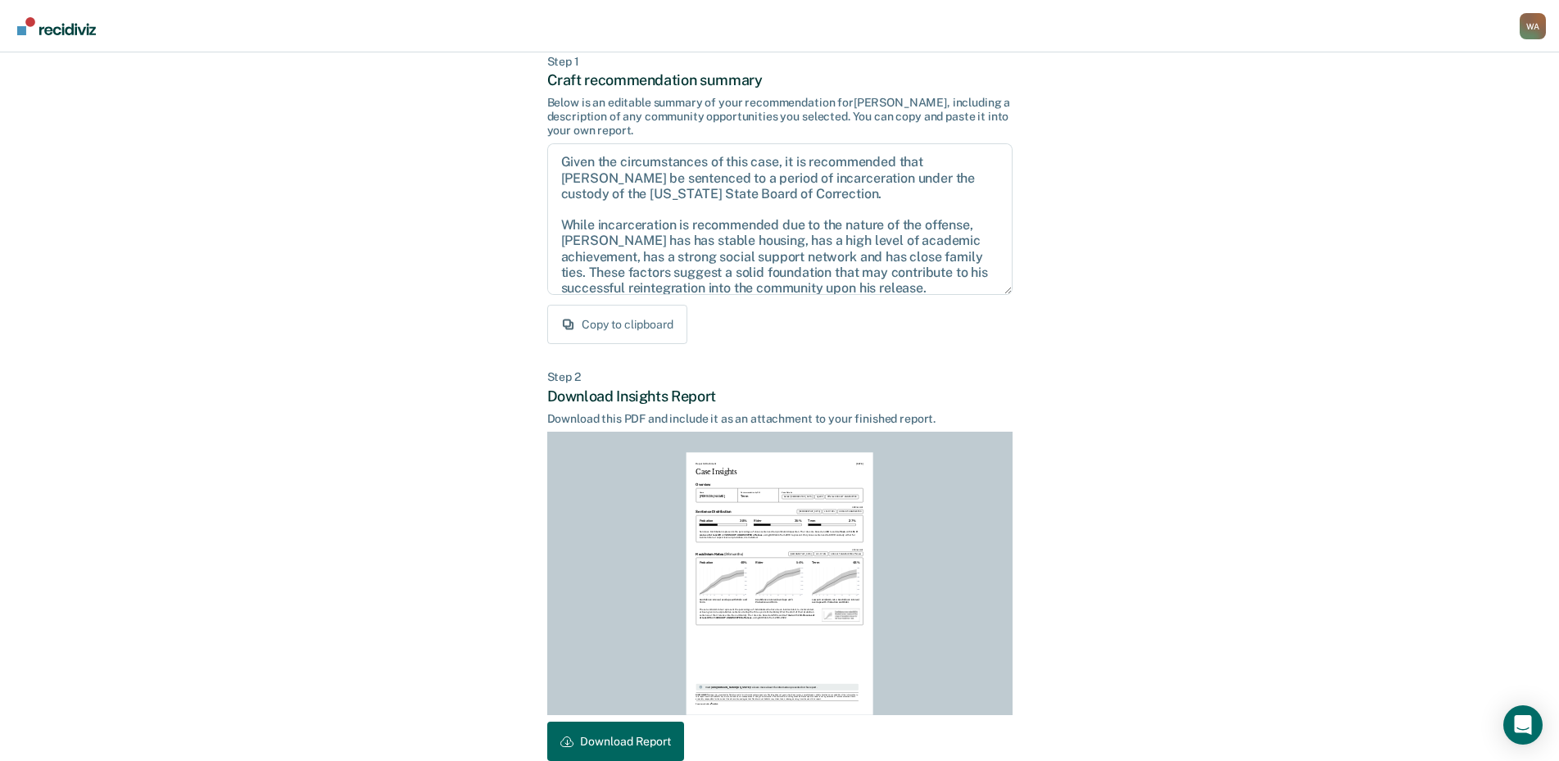
scroll to position [173, 0]
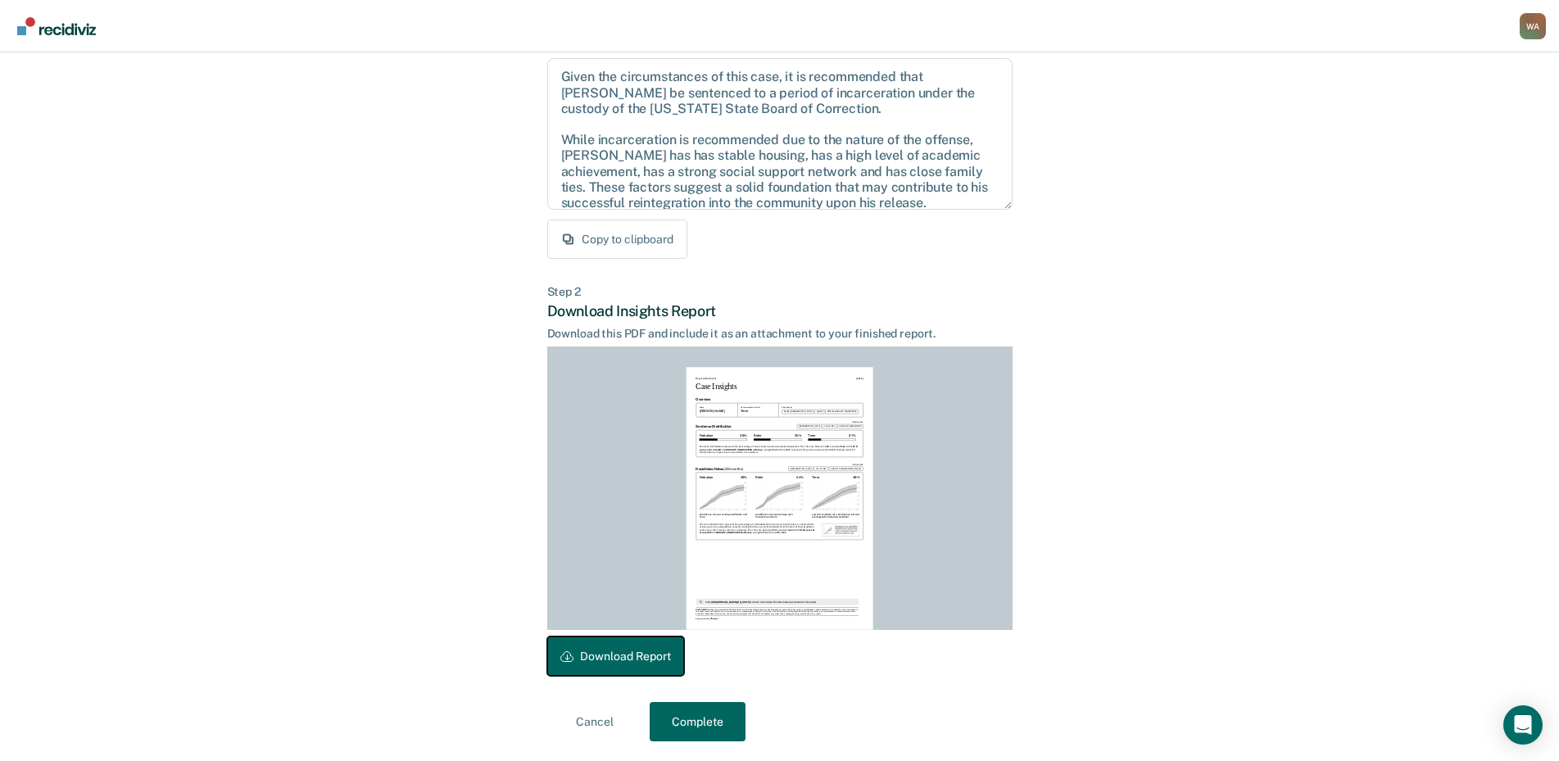
click at [645, 667] on button "Download Report" at bounding box center [615, 656] width 137 height 39
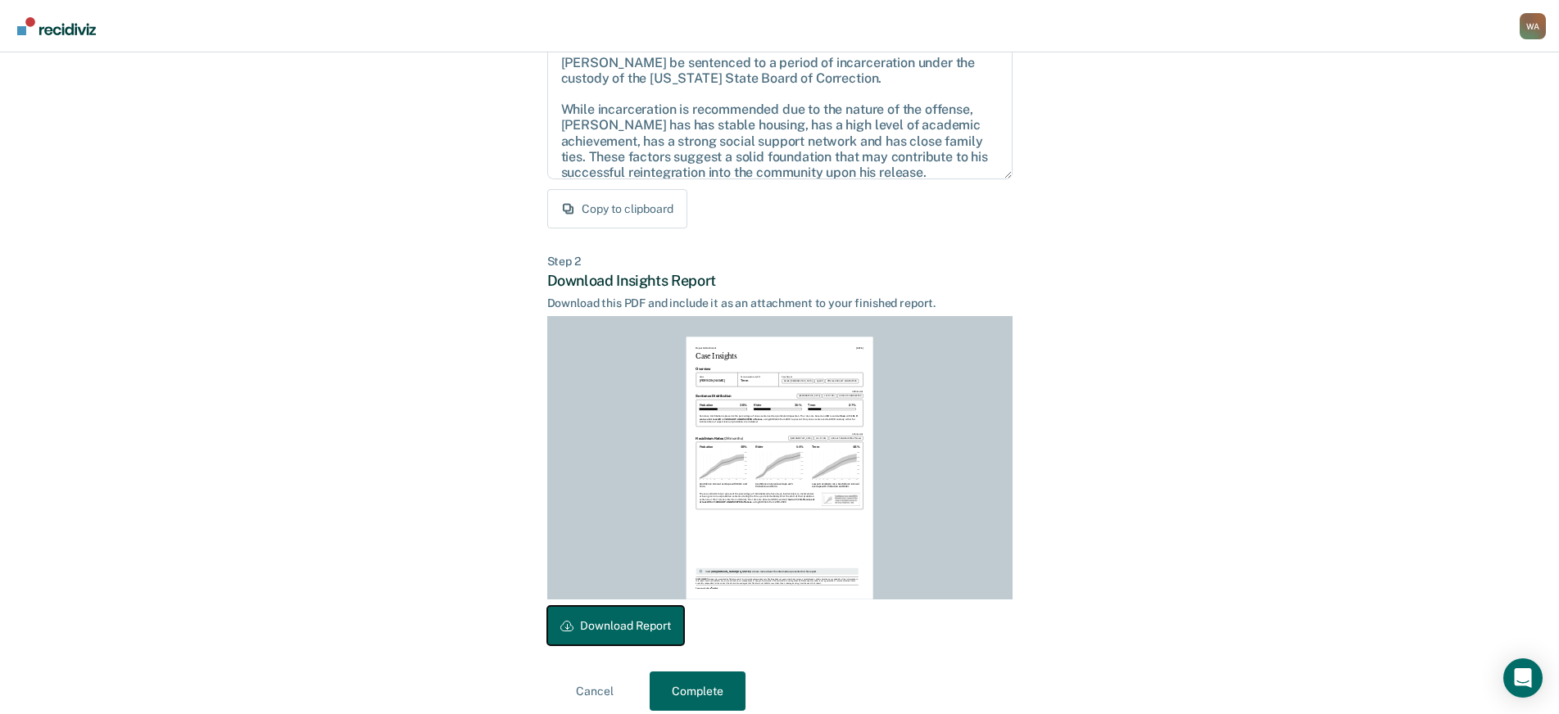
scroll to position [220, 0]
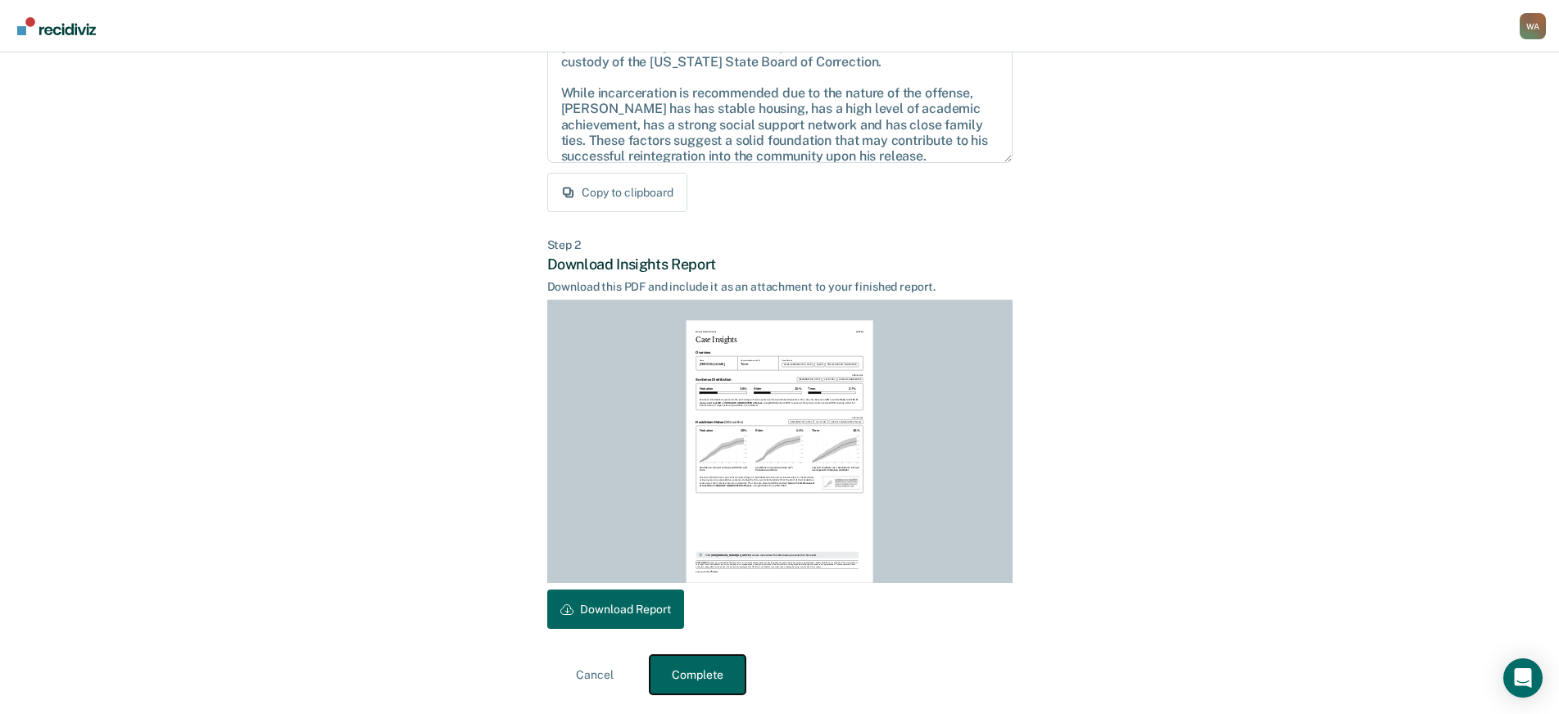
click at [718, 669] on button "Complete" at bounding box center [698, 674] width 96 height 39
